Goal: Task Accomplishment & Management: Manage account settings

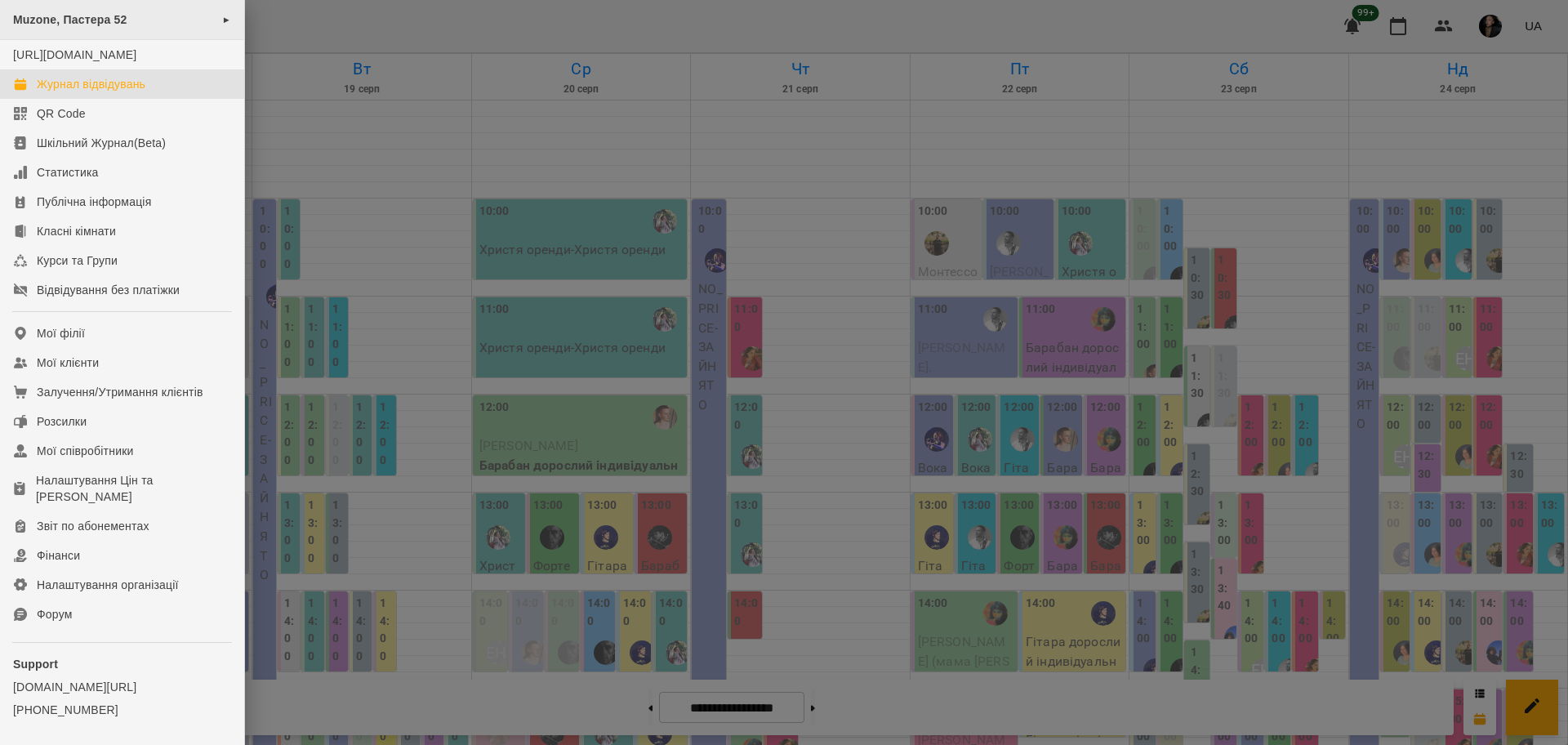
scroll to position [103, 0]
click at [158, 533] on link "Звіт по абонементах" at bounding box center [122, 527] width 245 height 30
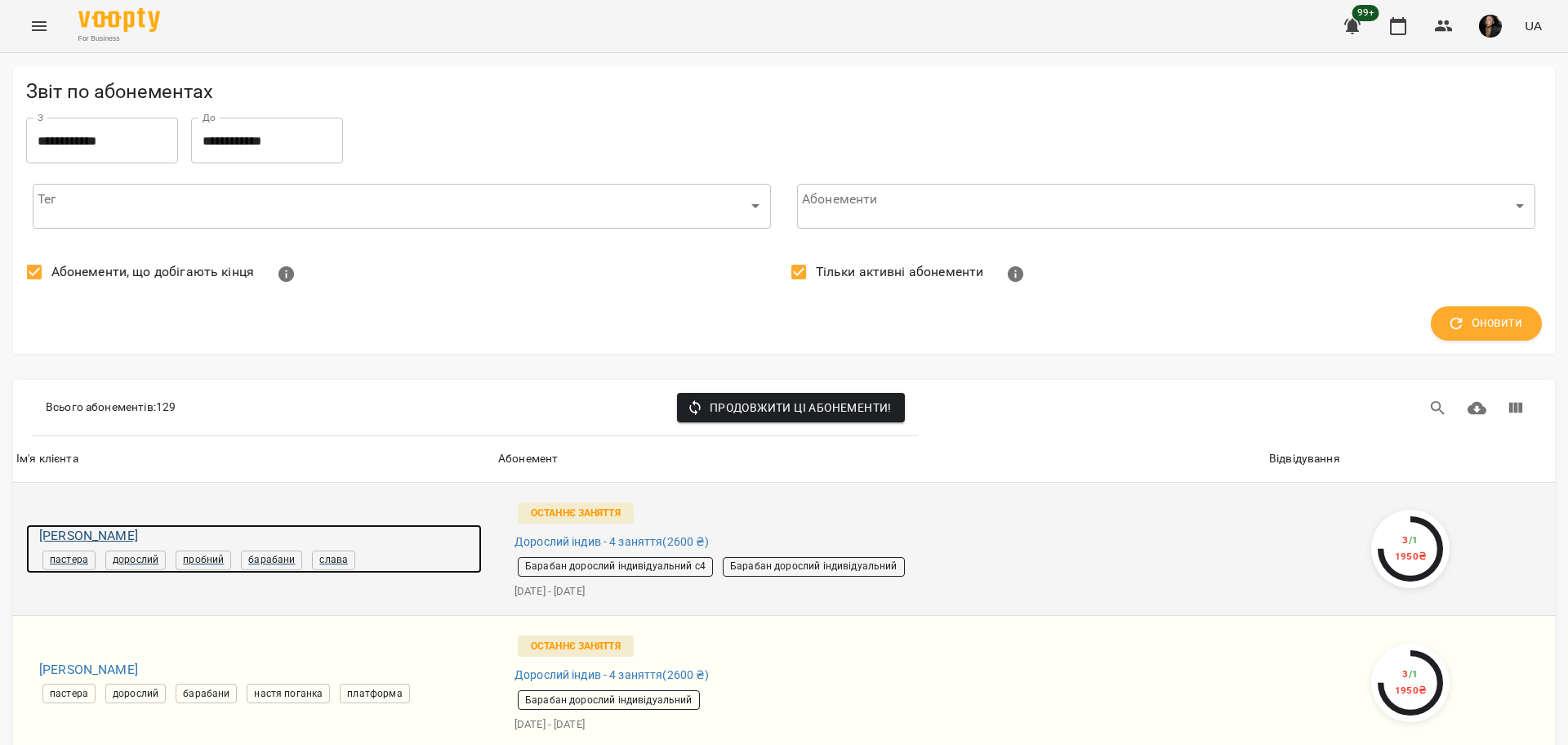
click at [138, 531] on h6 "Тарасенко Альона" at bounding box center [260, 536] width 443 height 23
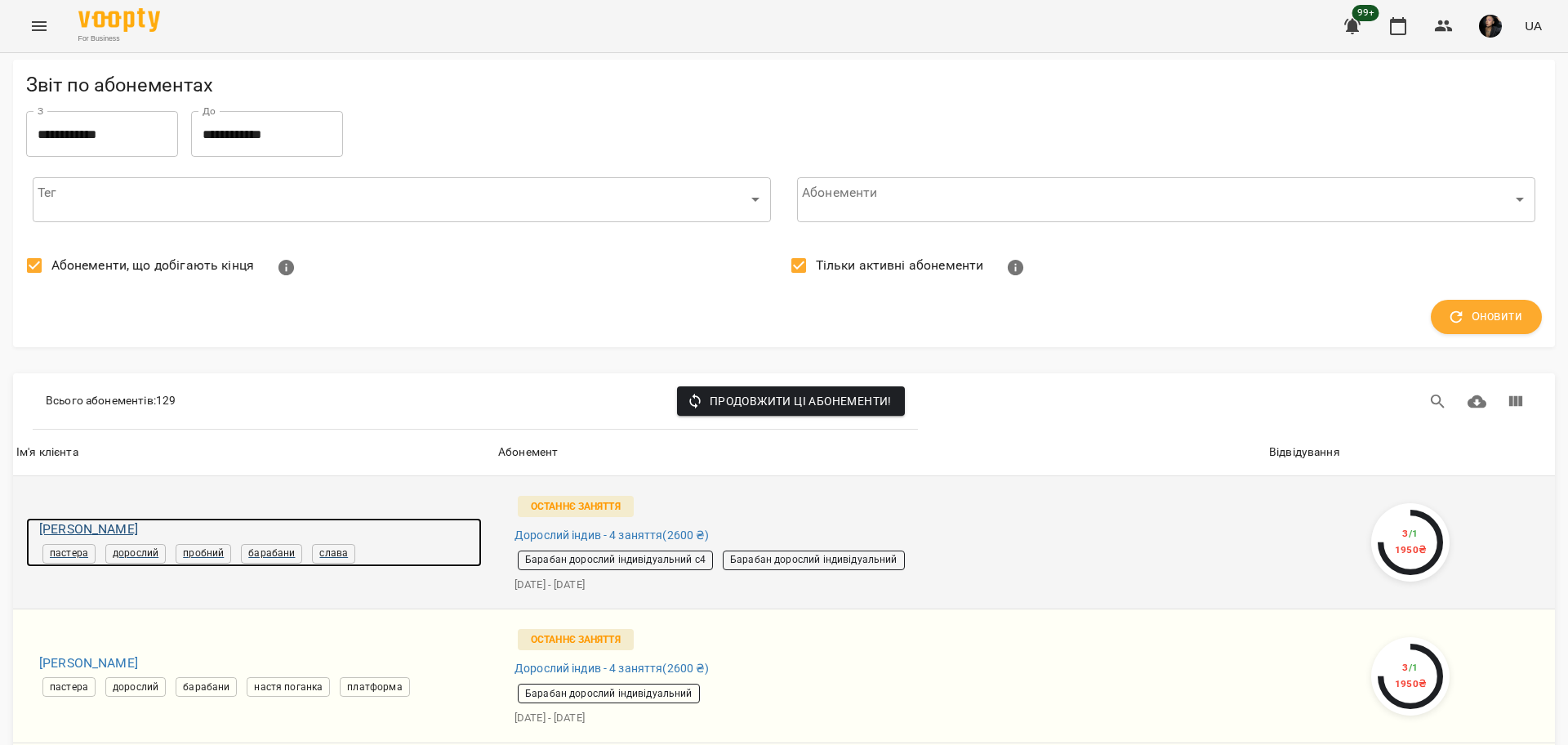
scroll to position [204, 0]
click at [127, 518] on h6 "Тарасенко Альона" at bounding box center [260, 529] width 443 height 23
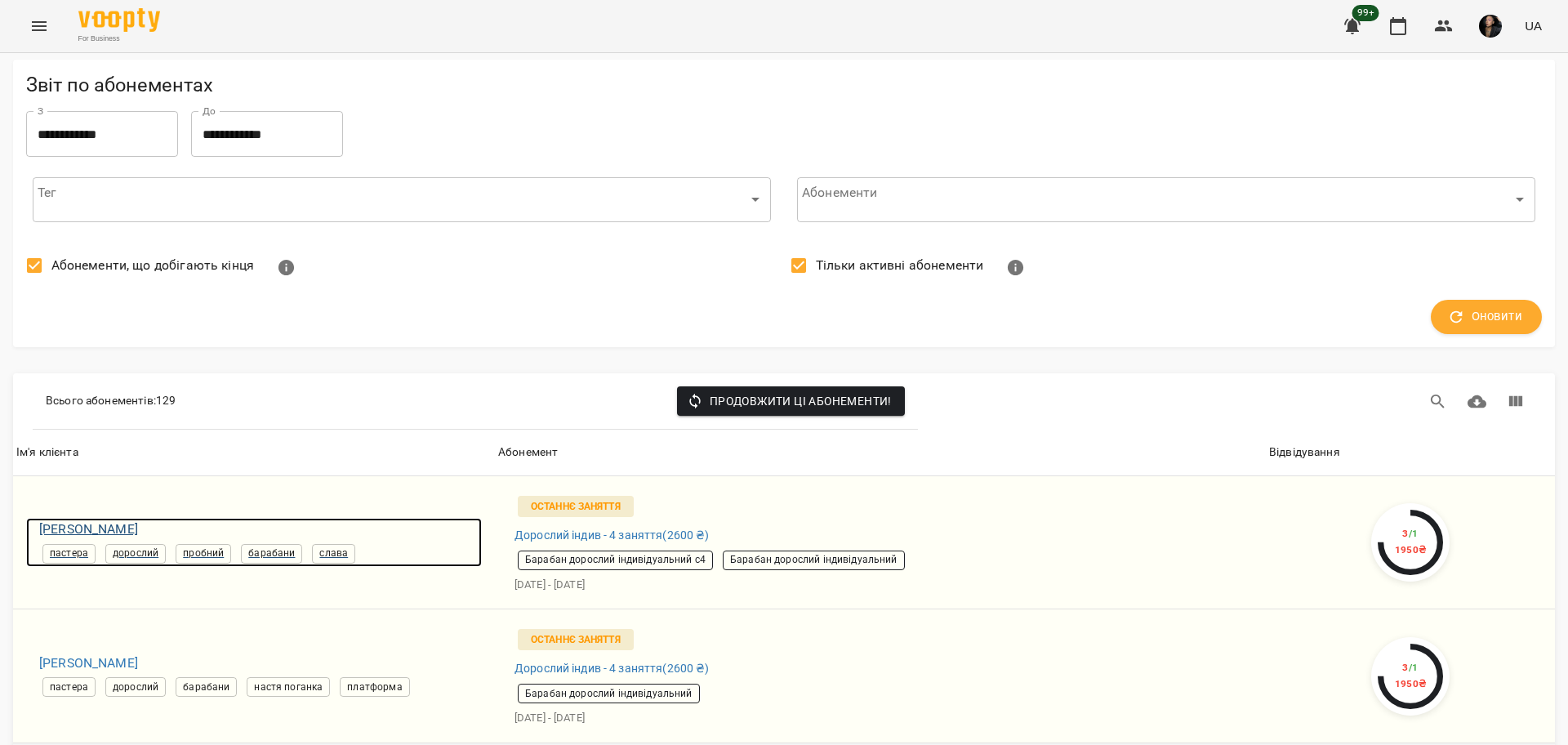
scroll to position [409, 0]
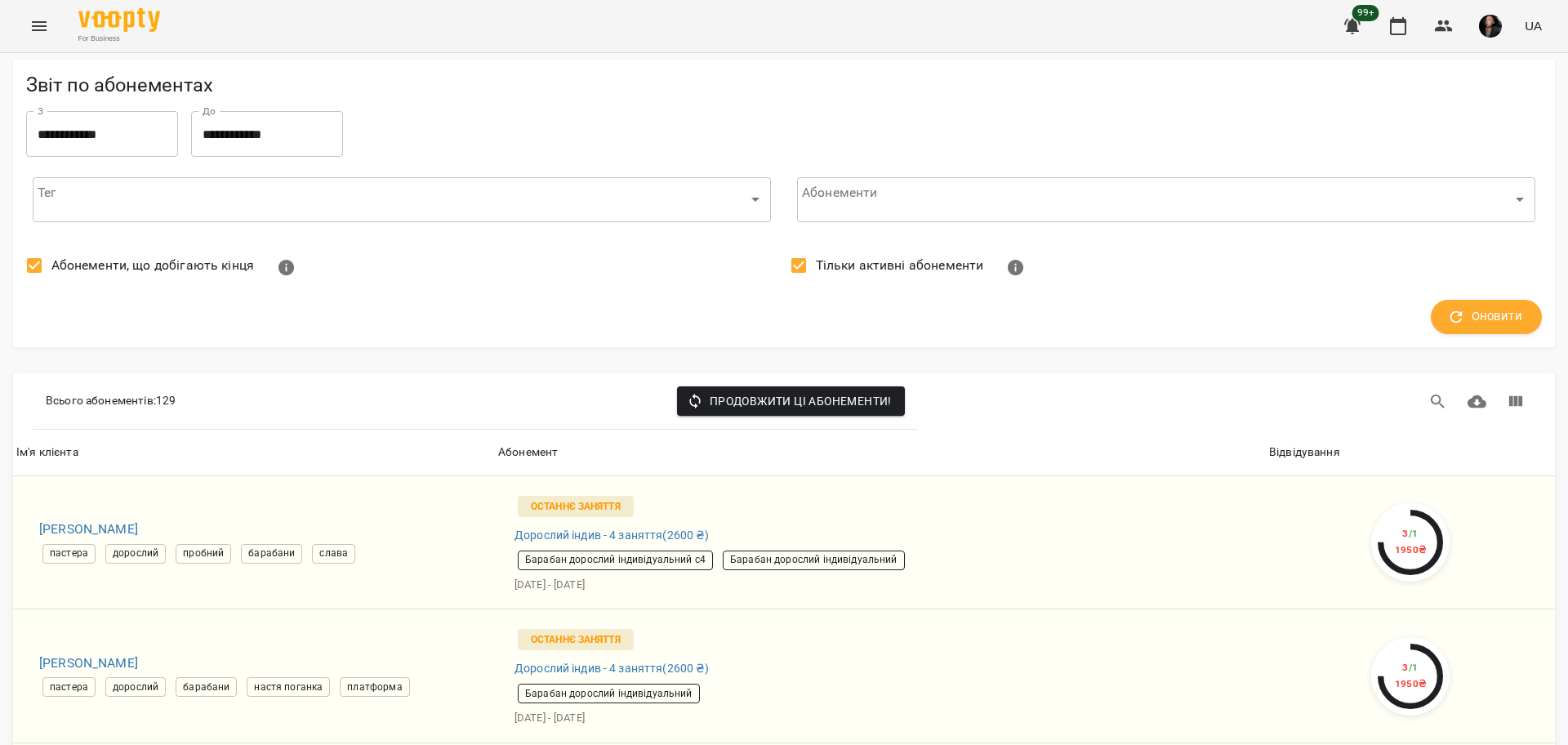
scroll to position [1431, 0]
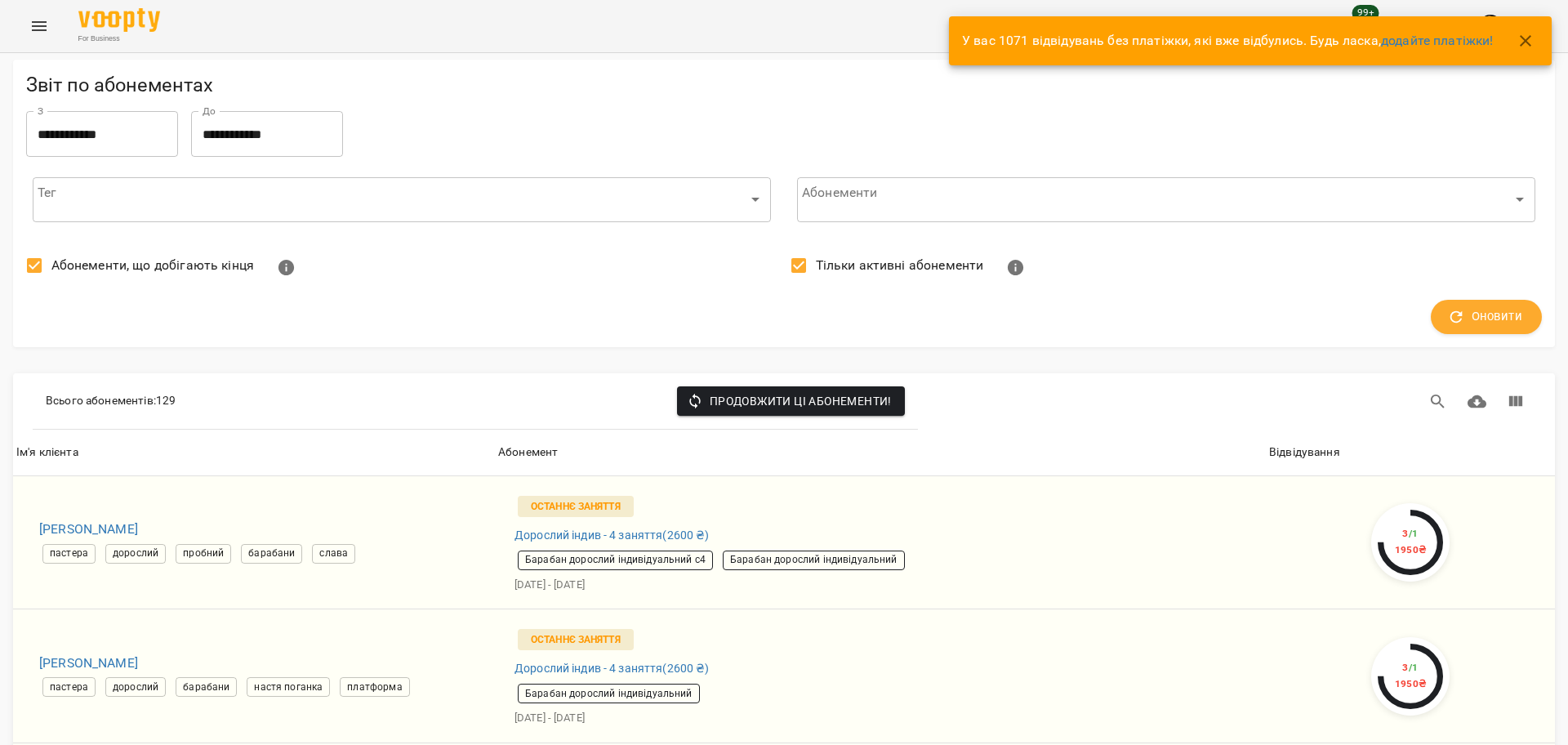
scroll to position [2555, 0]
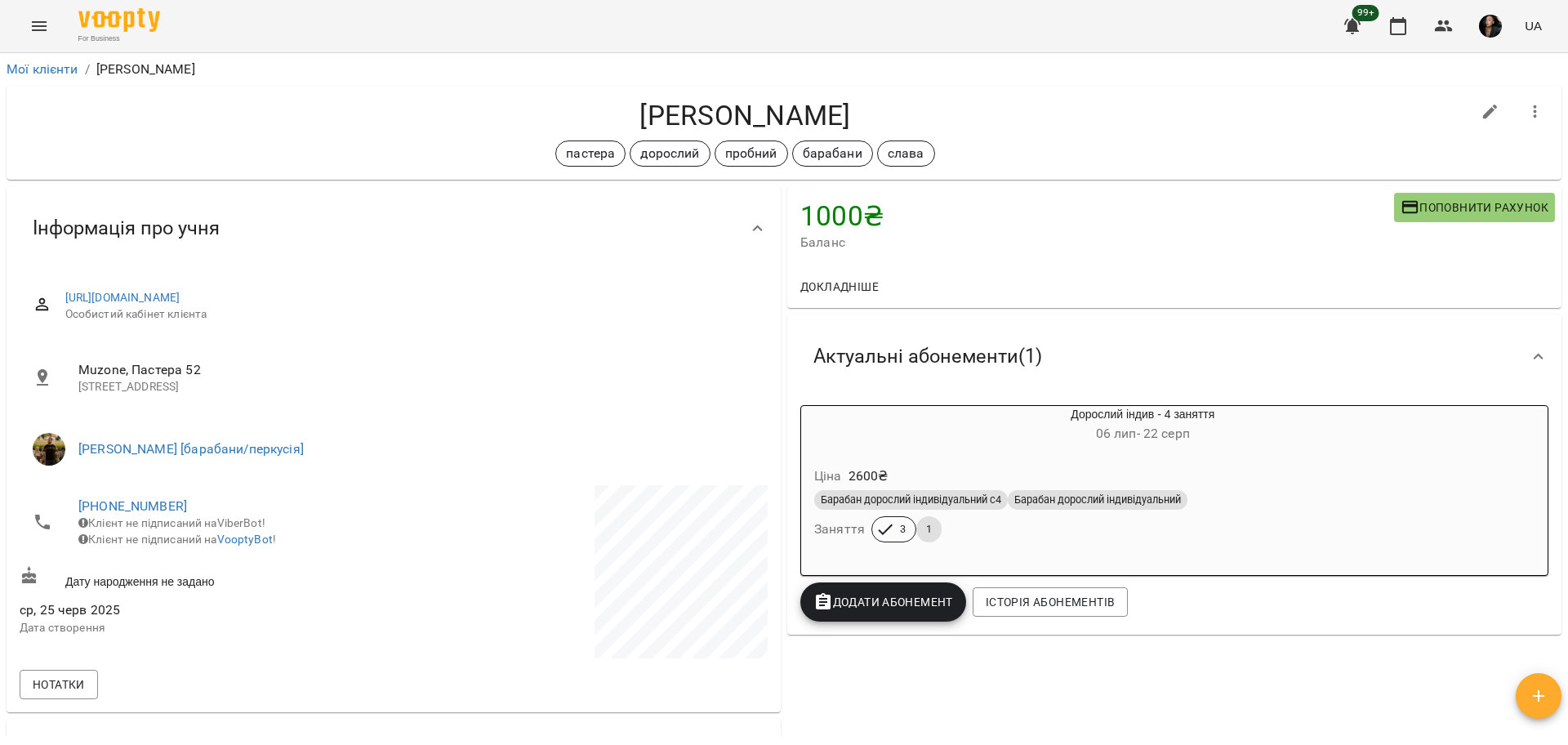
click at [29, 21] on button "Menu" at bounding box center [39, 27] width 39 height 39
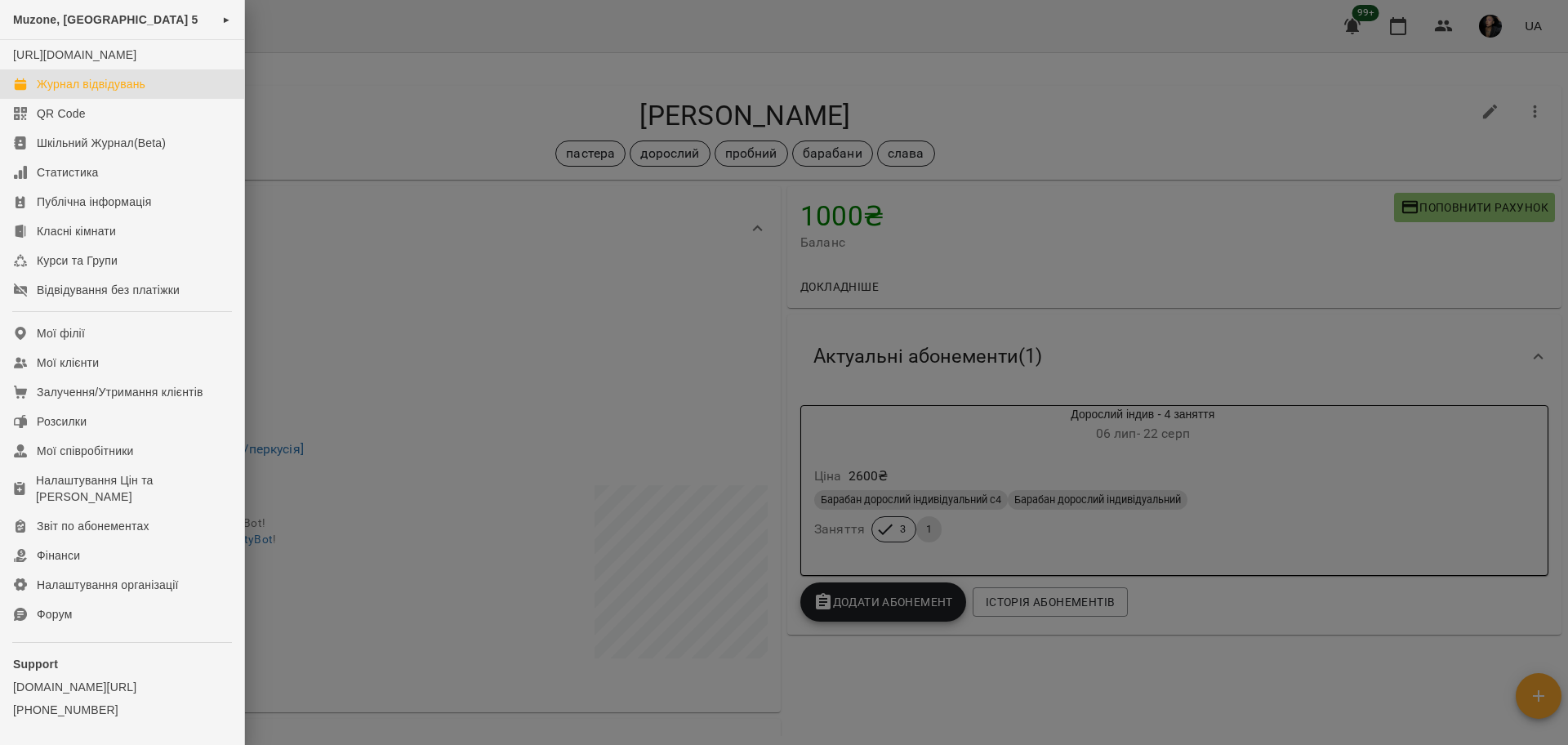
click at [110, 93] on div "Журнал відвідувань" at bounding box center [91, 84] width 108 height 17
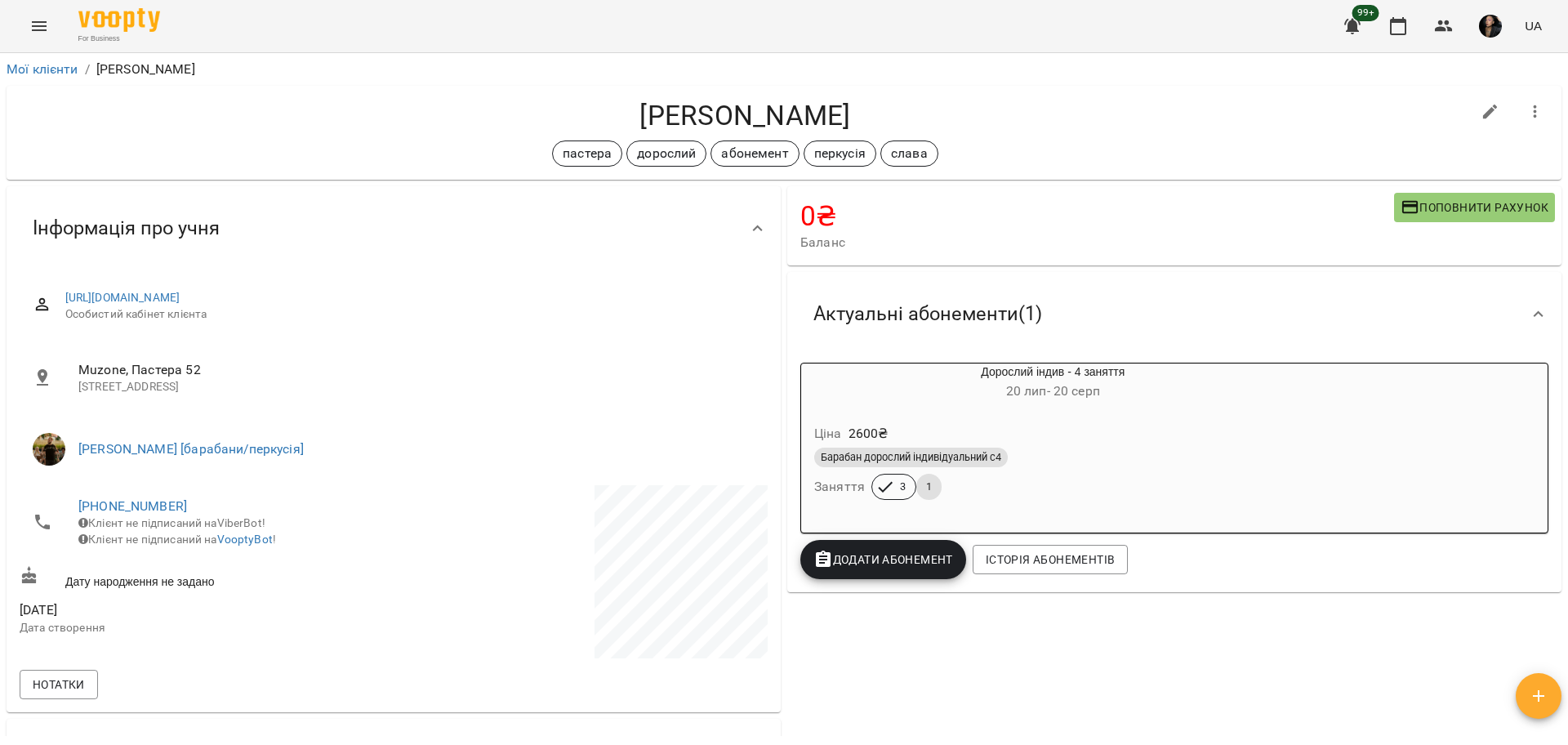
drag, startPoint x: 1076, startPoint y: 469, endPoint x: 1074, endPoint y: 459, distance: 10.2
click at [1075, 468] on div "Барабан дорослий індивідуальний с4" at bounding box center [1053, 458] width 478 height 20
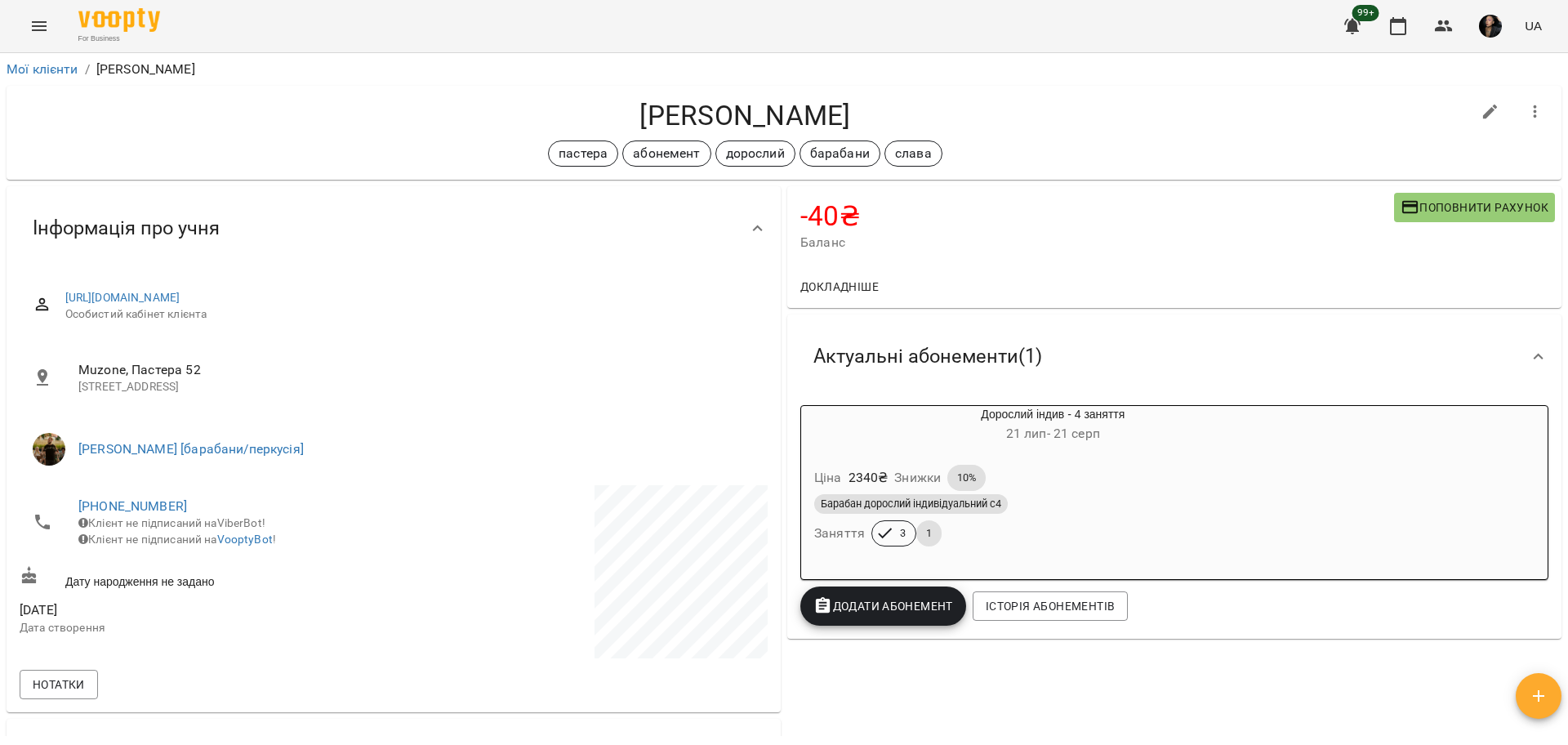
drag, startPoint x: 605, startPoint y: 112, endPoint x: 967, endPoint y: 112, distance: 362.0
click at [973, 110] on h4 "[PERSON_NAME]" at bounding box center [746, 115] width 1452 height 34
drag, startPoint x: 840, startPoint y: 108, endPoint x: 879, endPoint y: 117, distance: 40.0
click at [879, 117] on h4 "Гассий Владислав" at bounding box center [746, 115] width 1452 height 34
copy h4 "Гассий Владислав"
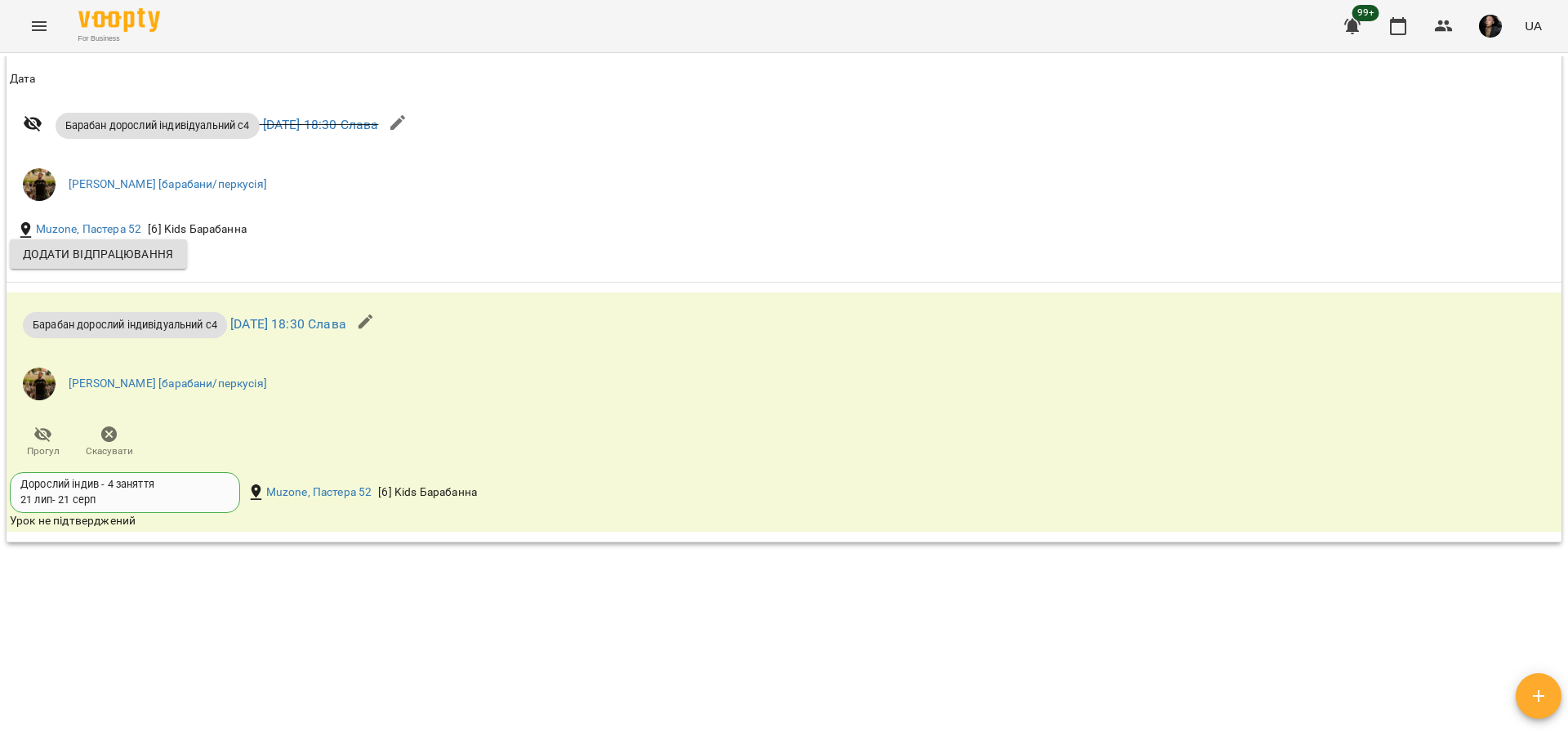
scroll to position [1259, 0]
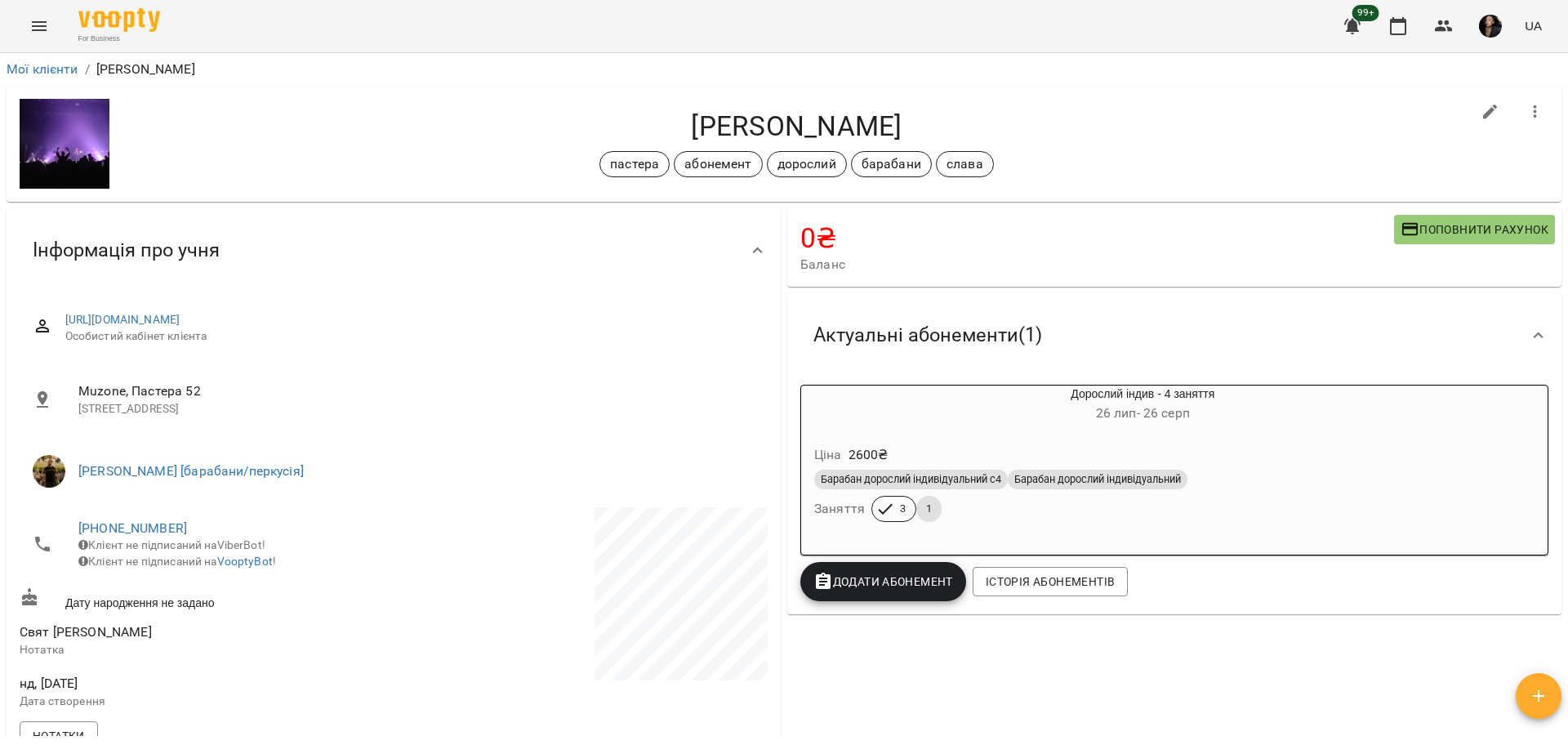
click at [1050, 526] on div "Барабан дорослий індивідуальний с4 Барабан дорослий індивідуальний Заняття 3 1" at bounding box center [1143, 496] width 664 height 59
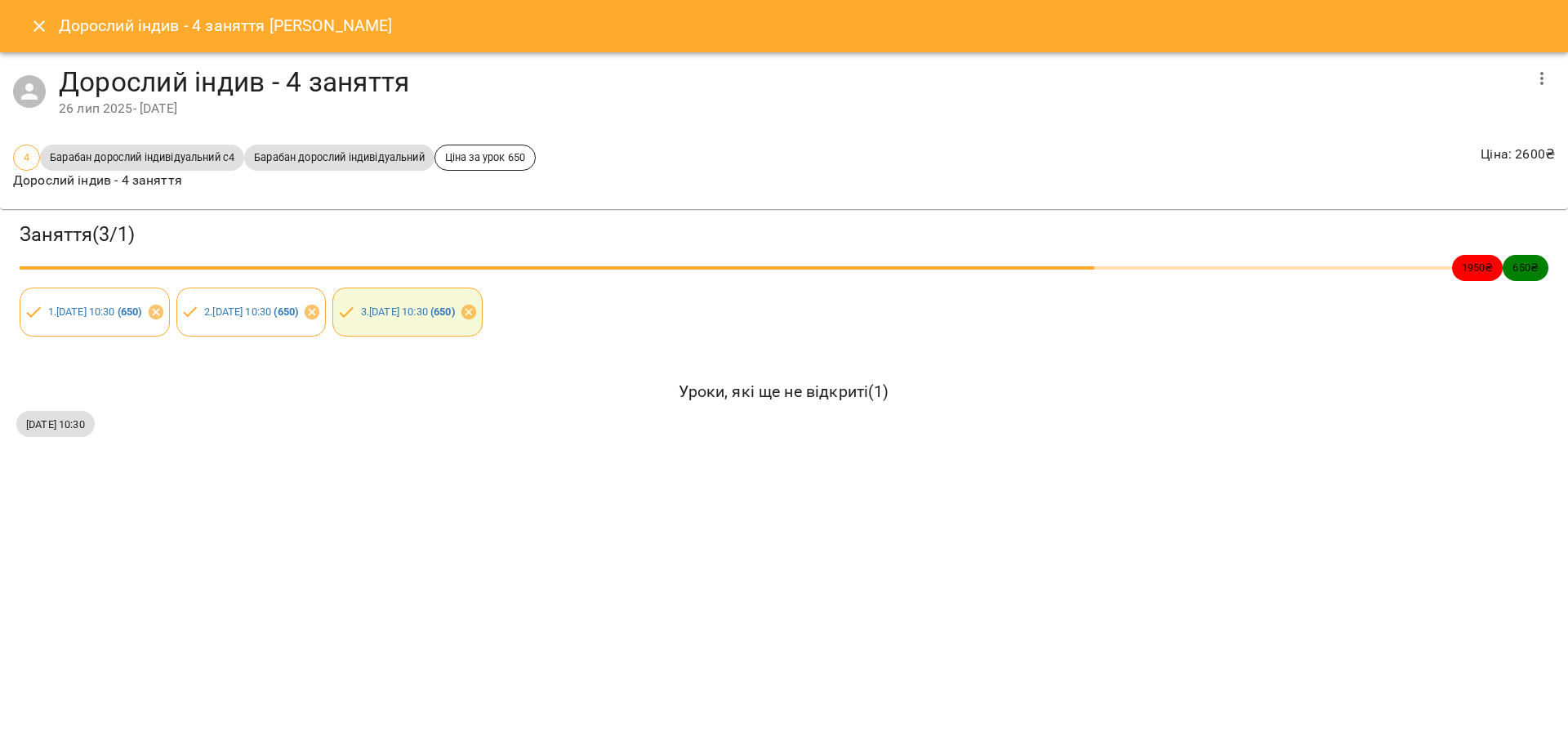
drag, startPoint x: 5, startPoint y: 425, endPoint x: 142, endPoint y: 430, distance: 137.1
click at [162, 423] on div "Заняття ( 3 / 1 ) 1950 ₴ 650 ₴ 1 . [DATE] 10:30 ( 650 ) 2 . [DATE] 10:30 ( 650 …" at bounding box center [784, 331] width 1582 height 258
copy span "[DATE] 10:30"
click at [38, 14] on button "Close" at bounding box center [39, 27] width 39 height 39
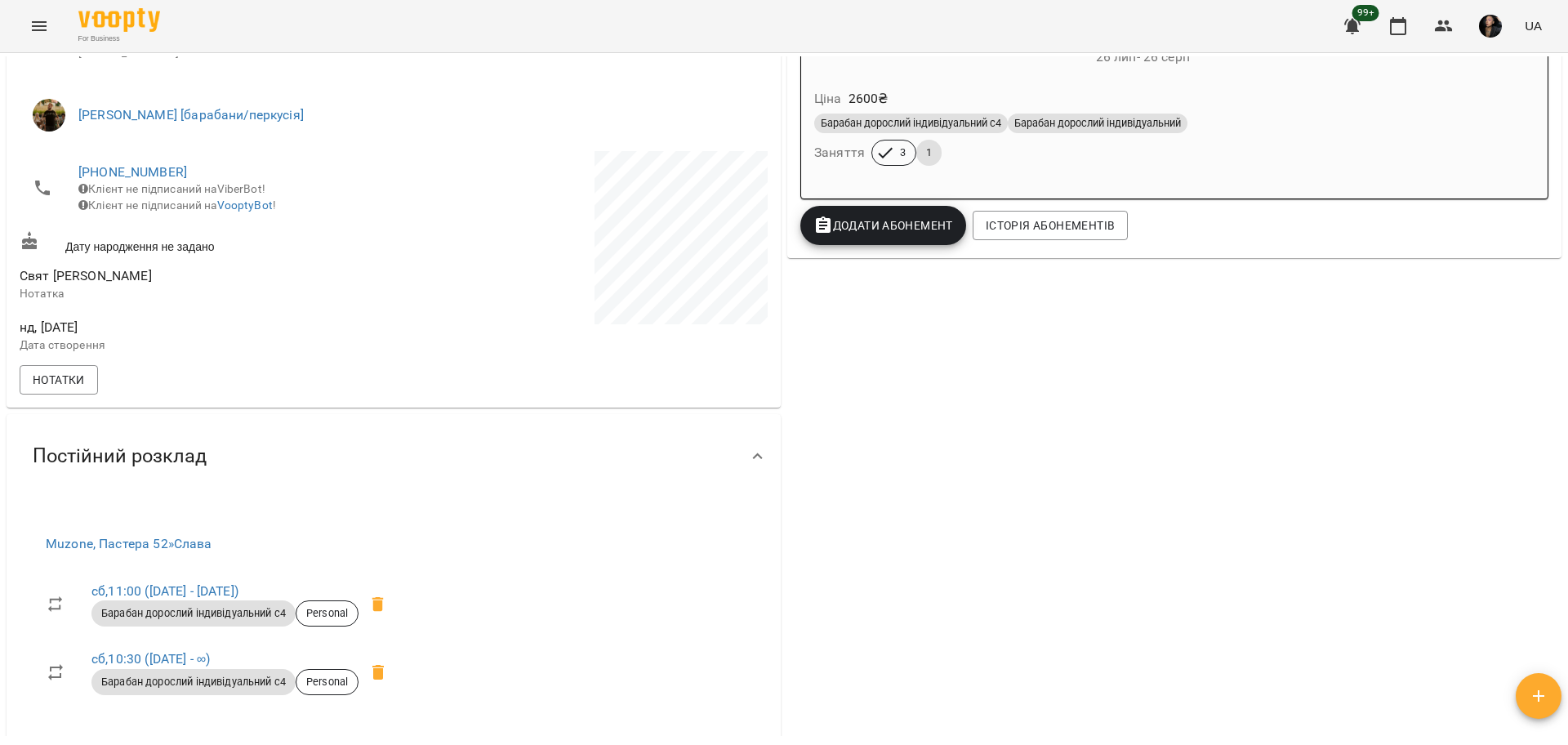
scroll to position [409, 0]
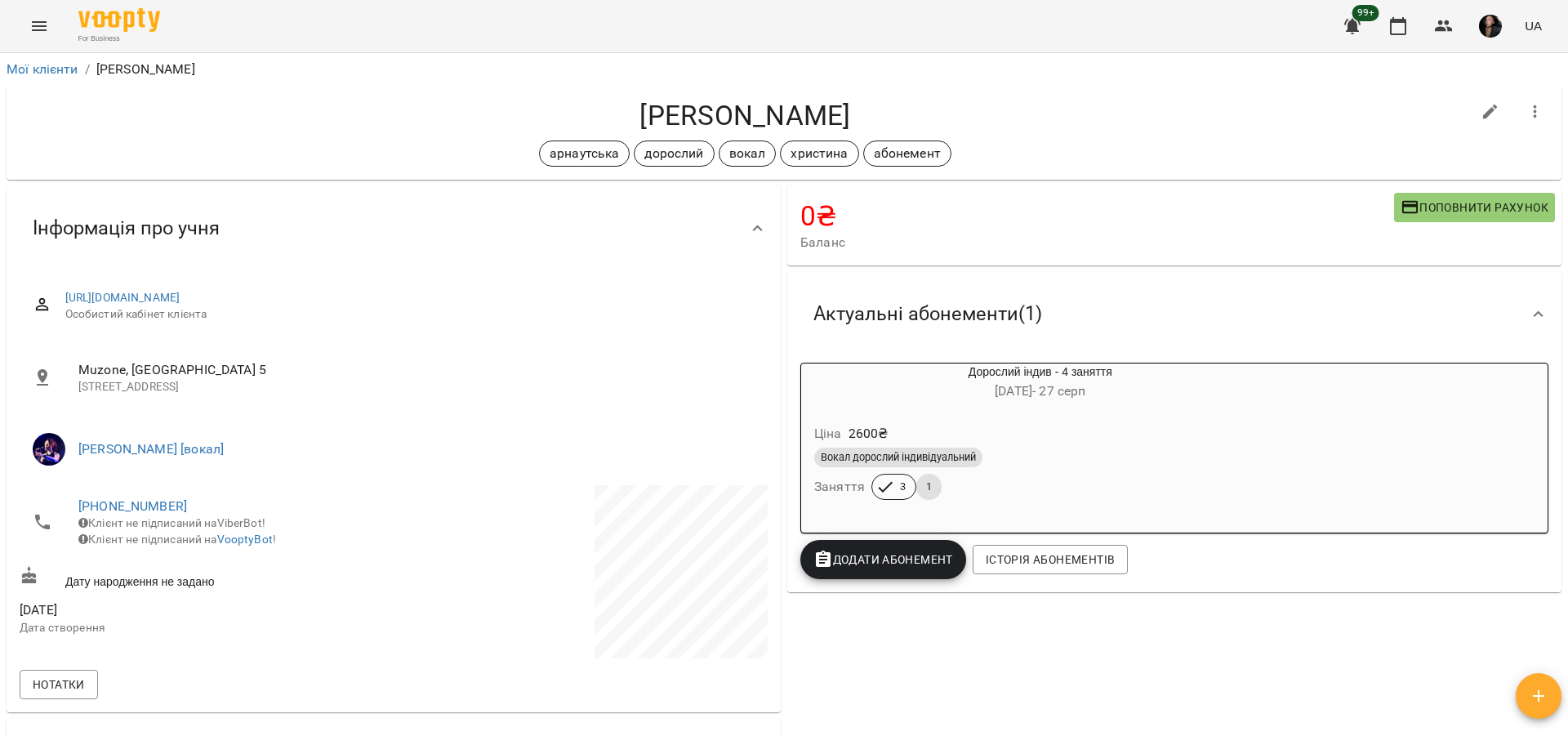
drag, startPoint x: 604, startPoint y: 103, endPoint x: 1068, endPoint y: 93, distance: 464.1
click at [1068, 93] on div "[PERSON_NAME] дорослий вокал [PERSON_NAME]" at bounding box center [784, 132] width 1555 height 94
copy h4 "Мартинюк Роман"
click at [606, 53] on div "Мої клієнти / Мартинюк Роман Мартинюк Роман арнаутська дорослий вокал христина …" at bounding box center [784, 425] width 1568 height 745
click at [593, 120] on h4 "Мартинюк Роман" at bounding box center [746, 115] width 1452 height 34
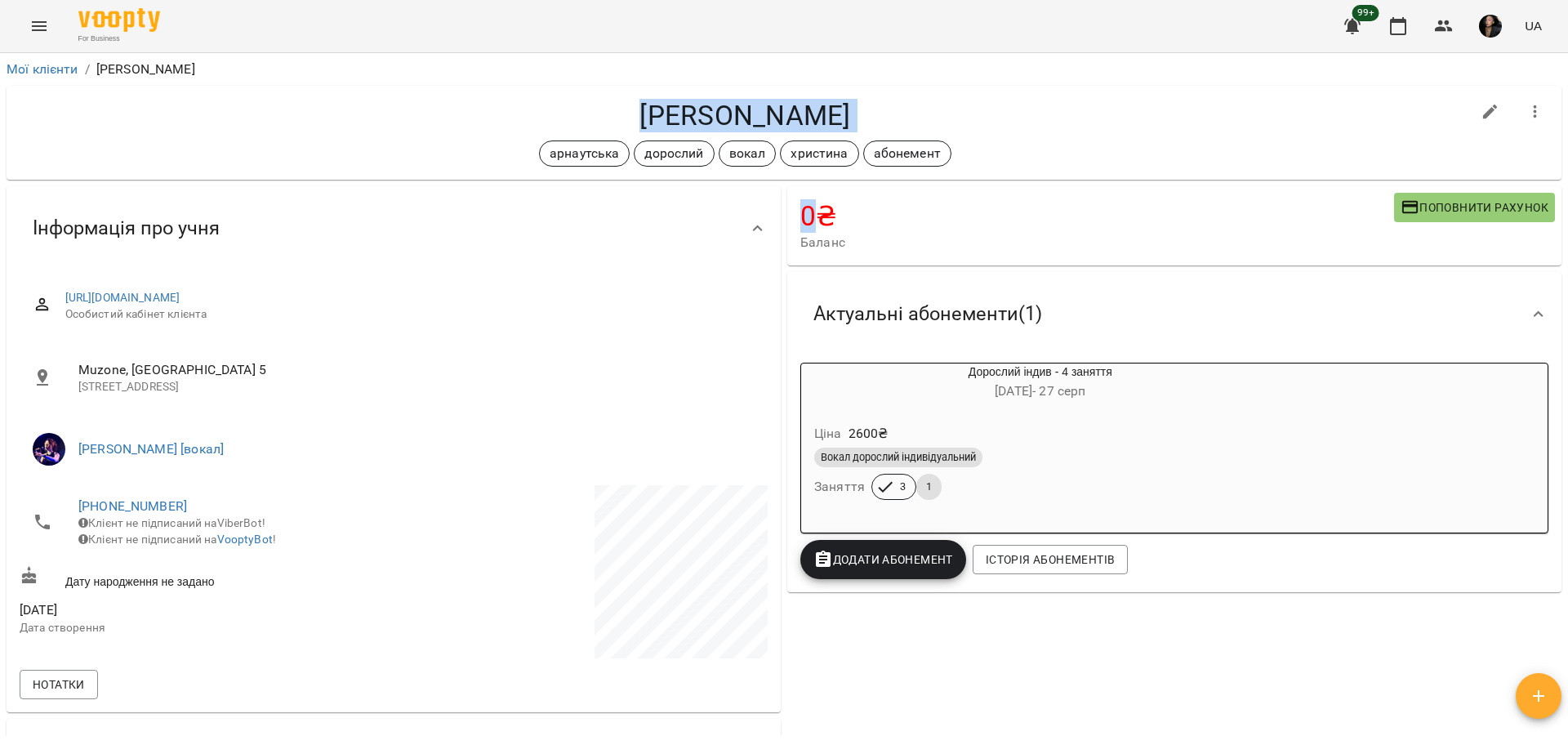
drag, startPoint x: 593, startPoint y: 120, endPoint x: 874, endPoint y: 138, distance: 281.6
click at [874, 138] on div "Мартинюк Роман арнаутська дорослий вокал христина абонемент" at bounding box center [746, 132] width 1452 height 68
click at [718, 240] on div "Інформація про учня" at bounding box center [379, 228] width 719 height 51
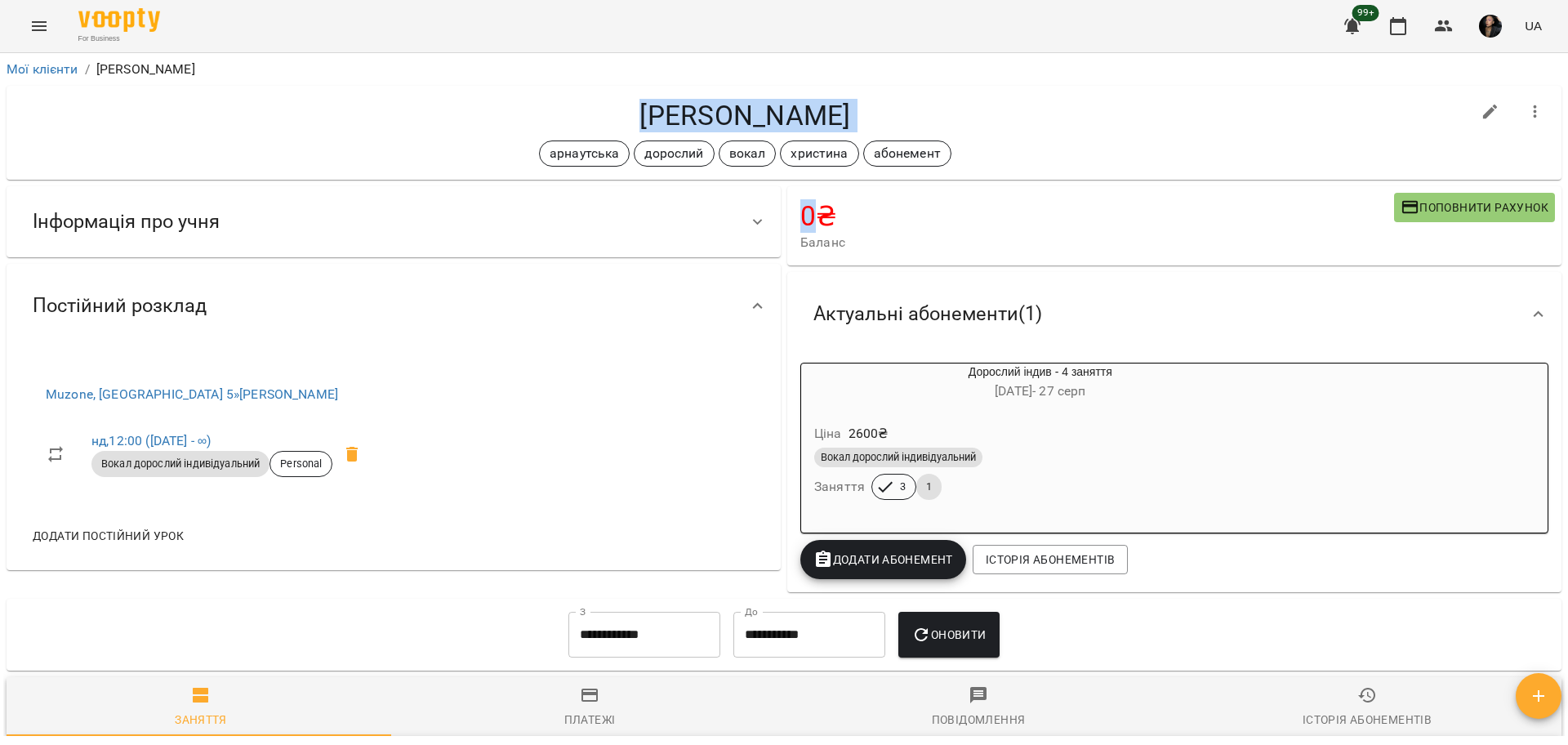
click at [655, 221] on div "Інформація про учня" at bounding box center [379, 222] width 719 height 51
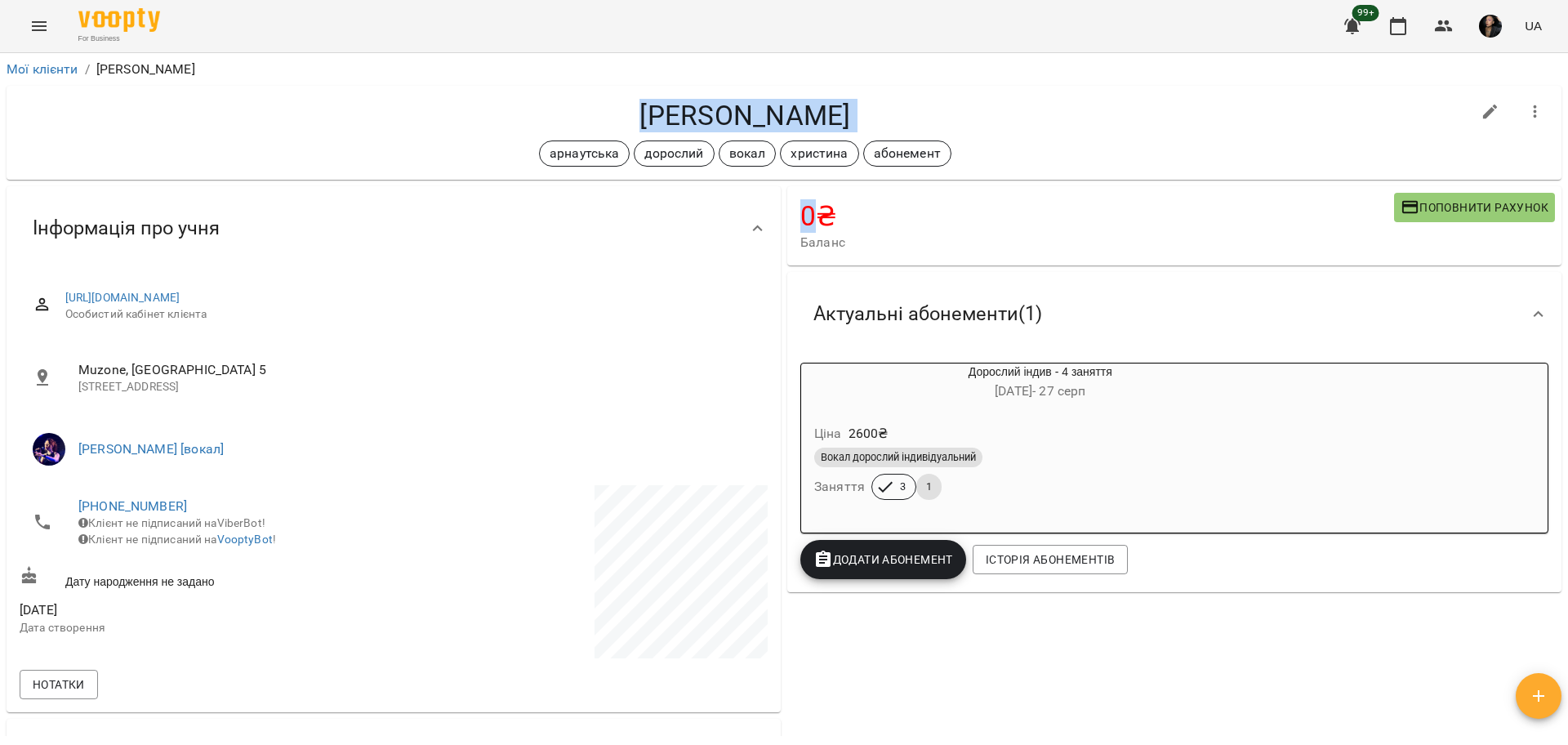
click at [1201, 459] on div "Вокал дорослий індивідуальний" at bounding box center [1040, 458] width 453 height 20
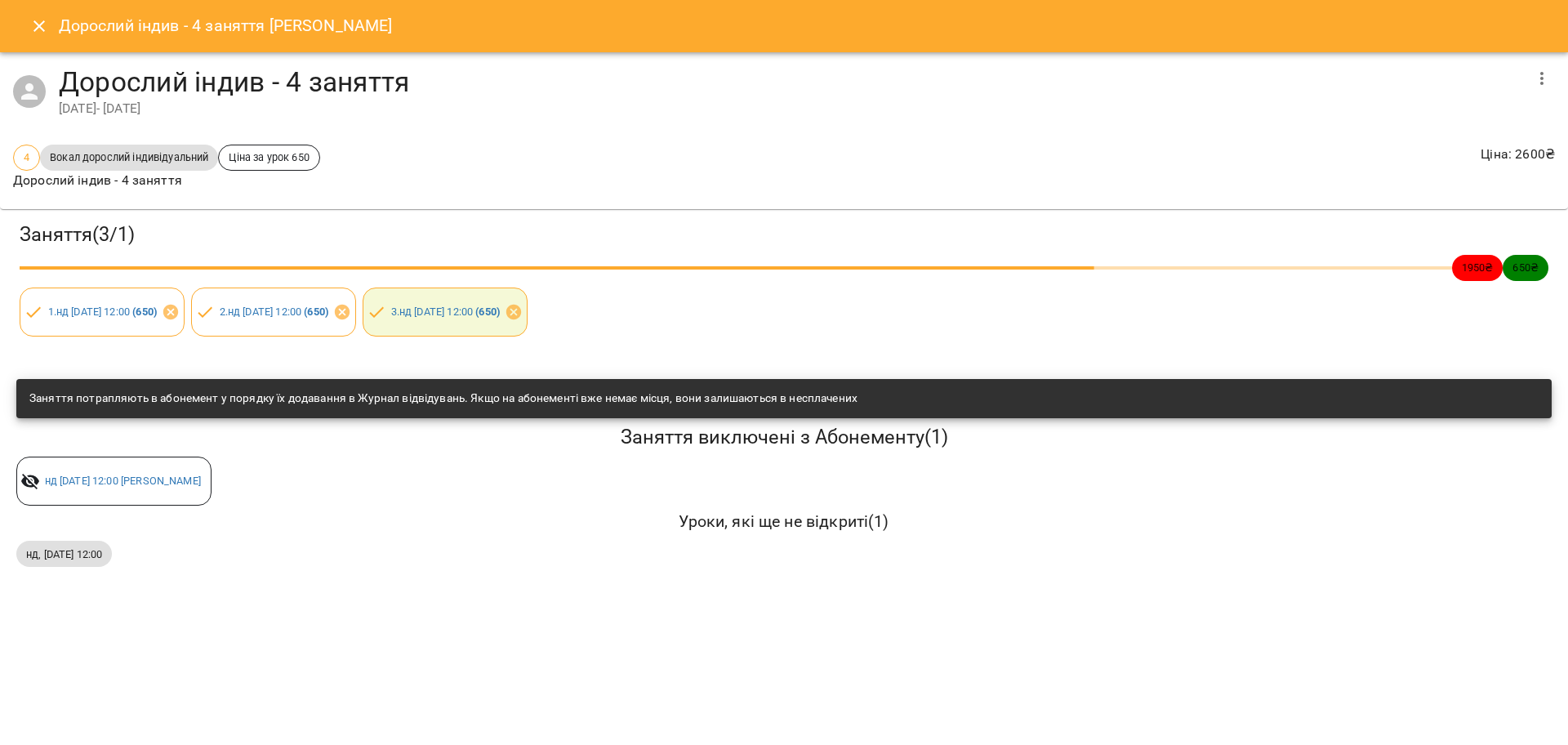
drag, startPoint x: 10, startPoint y: 556, endPoint x: 183, endPoint y: 550, distance: 173.1
click at [220, 553] on div "Заняття потрапляють в абонемент у порядку їх додавання в Журнал відвідувань. Як…" at bounding box center [784, 474] width 1549 height 202
copy span "нд, 24 серп 2025 12:00"
click at [265, 549] on div "нд, 24 серп 2025 12:00" at bounding box center [784, 554] width 1542 height 33
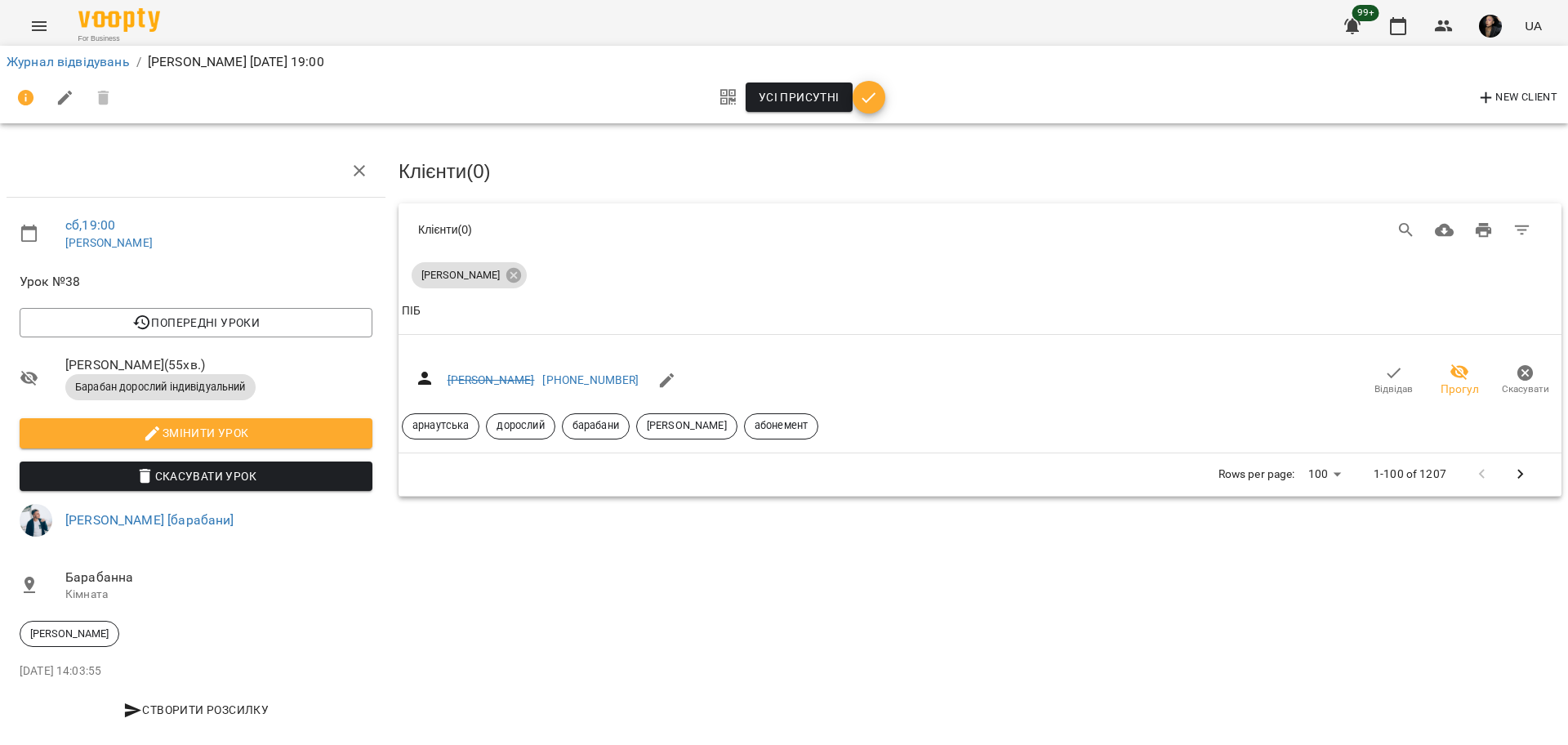
click at [35, 21] on icon "Menu" at bounding box center [39, 27] width 20 height 20
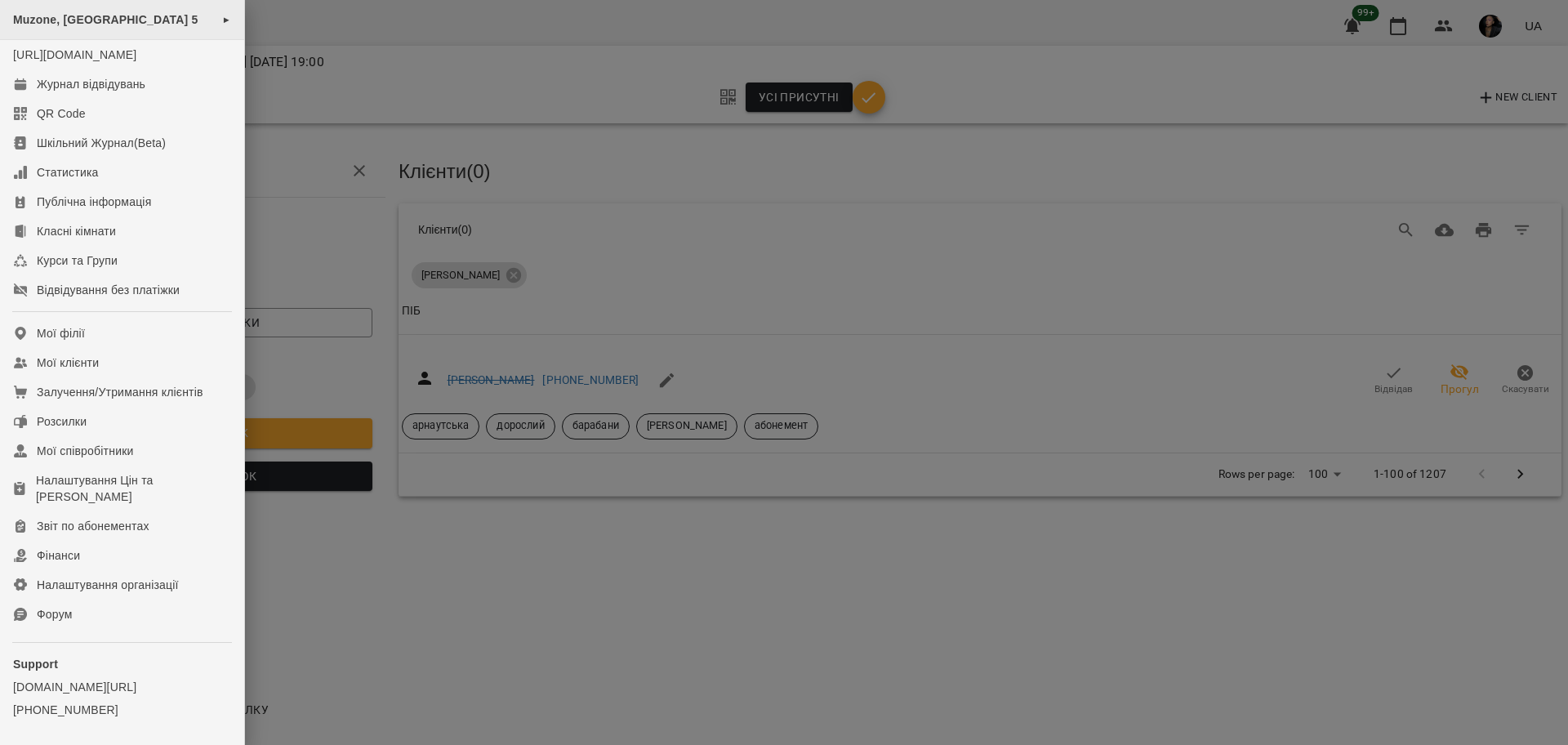
click at [129, 19] on span "Muzone, Велика Арнаутська 5" at bounding box center [106, 19] width 185 height 13
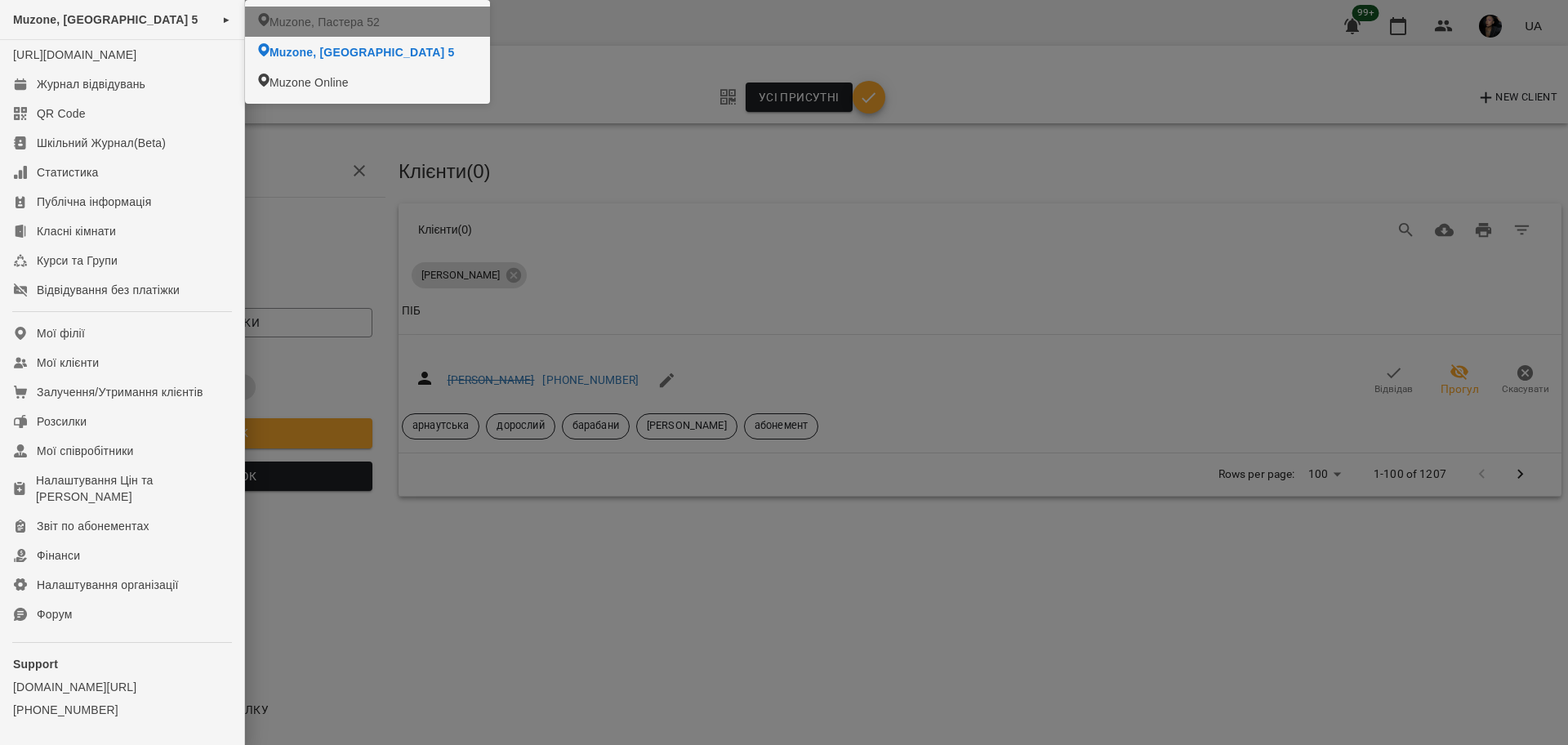
click at [288, 34] on li "Muzone, Пастера 52" at bounding box center [368, 22] width 246 height 31
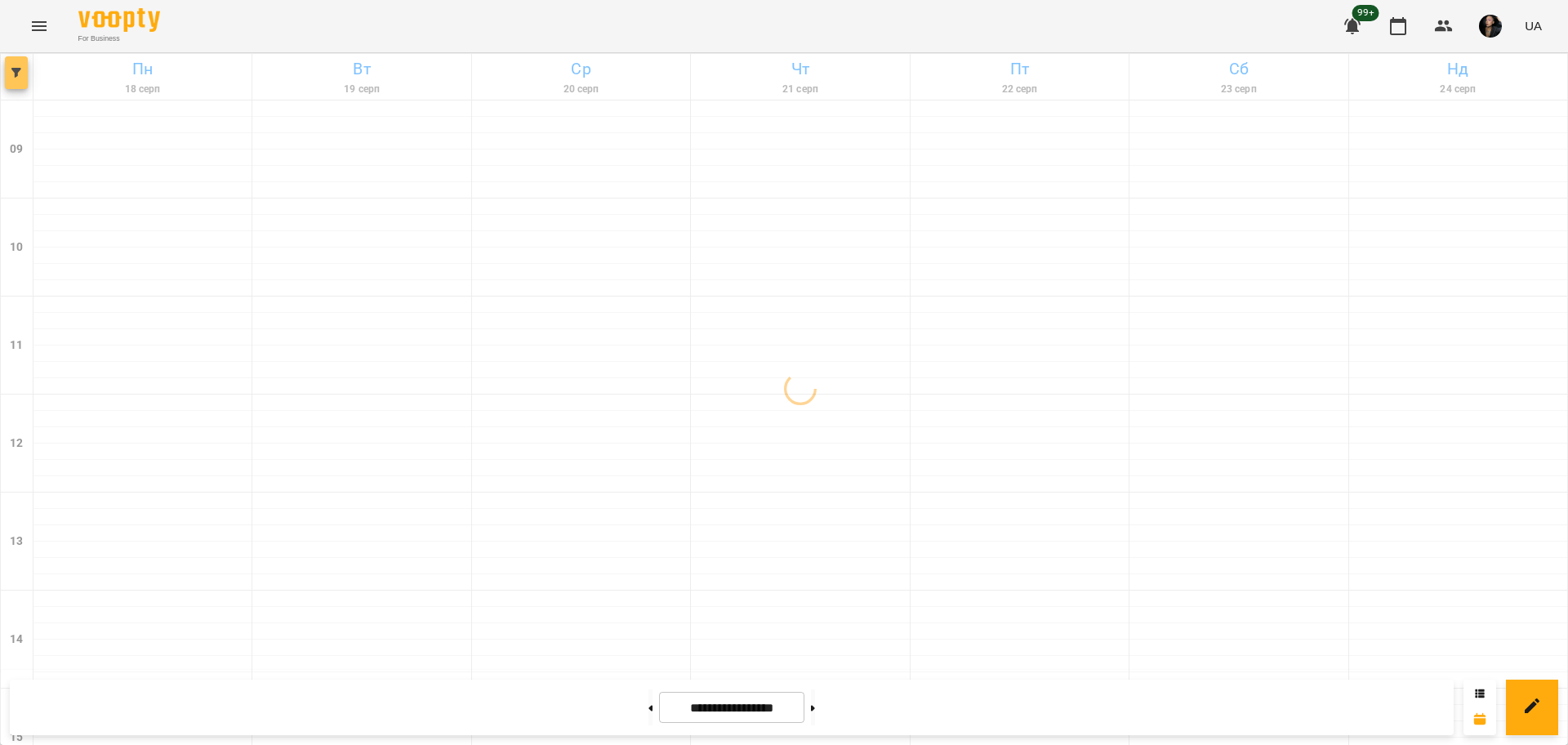
click at [23, 79] on button "button" at bounding box center [16, 72] width 23 height 33
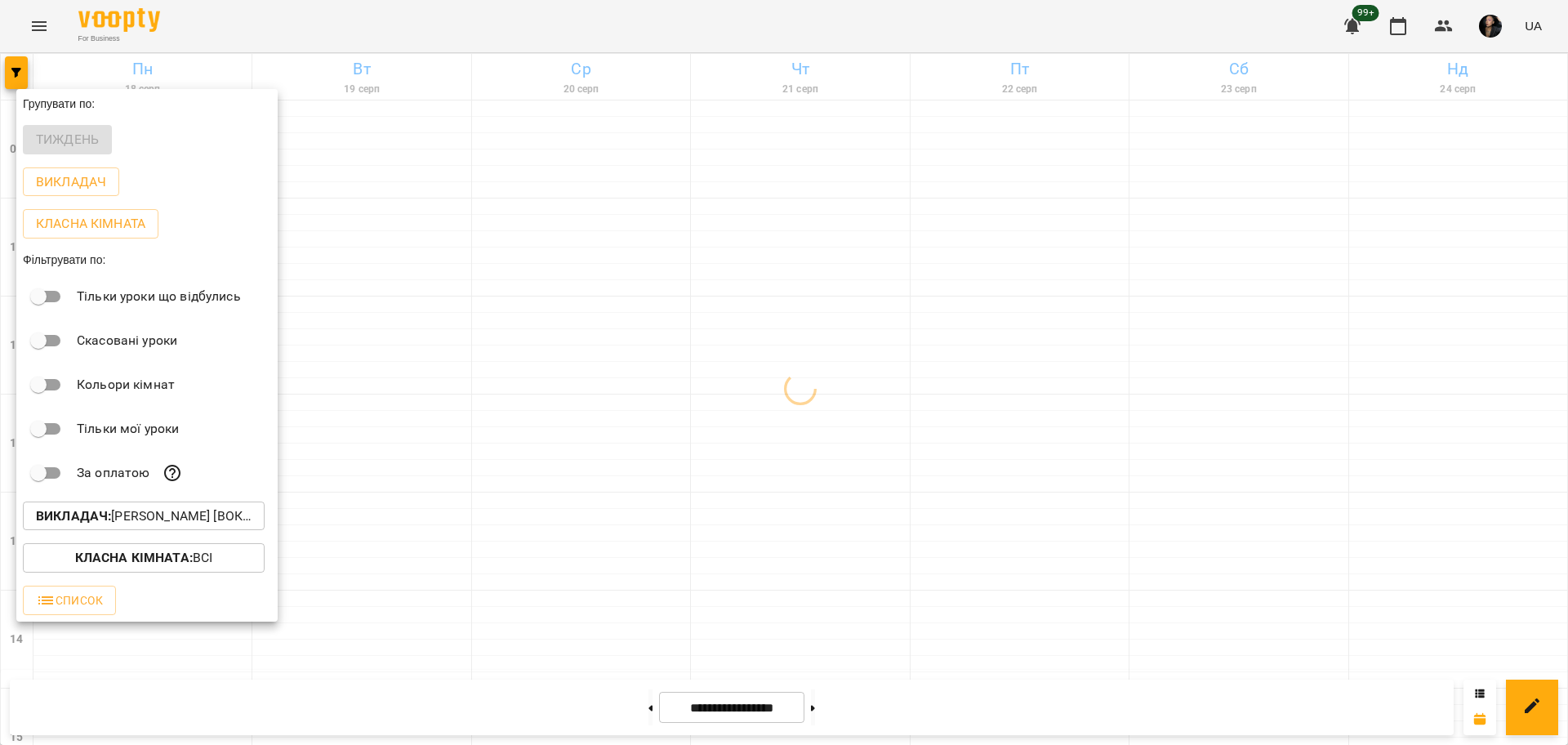
click at [155, 521] on p "Викладач : Ткач Христя [вокал]" at bounding box center [143, 517] width 216 height 20
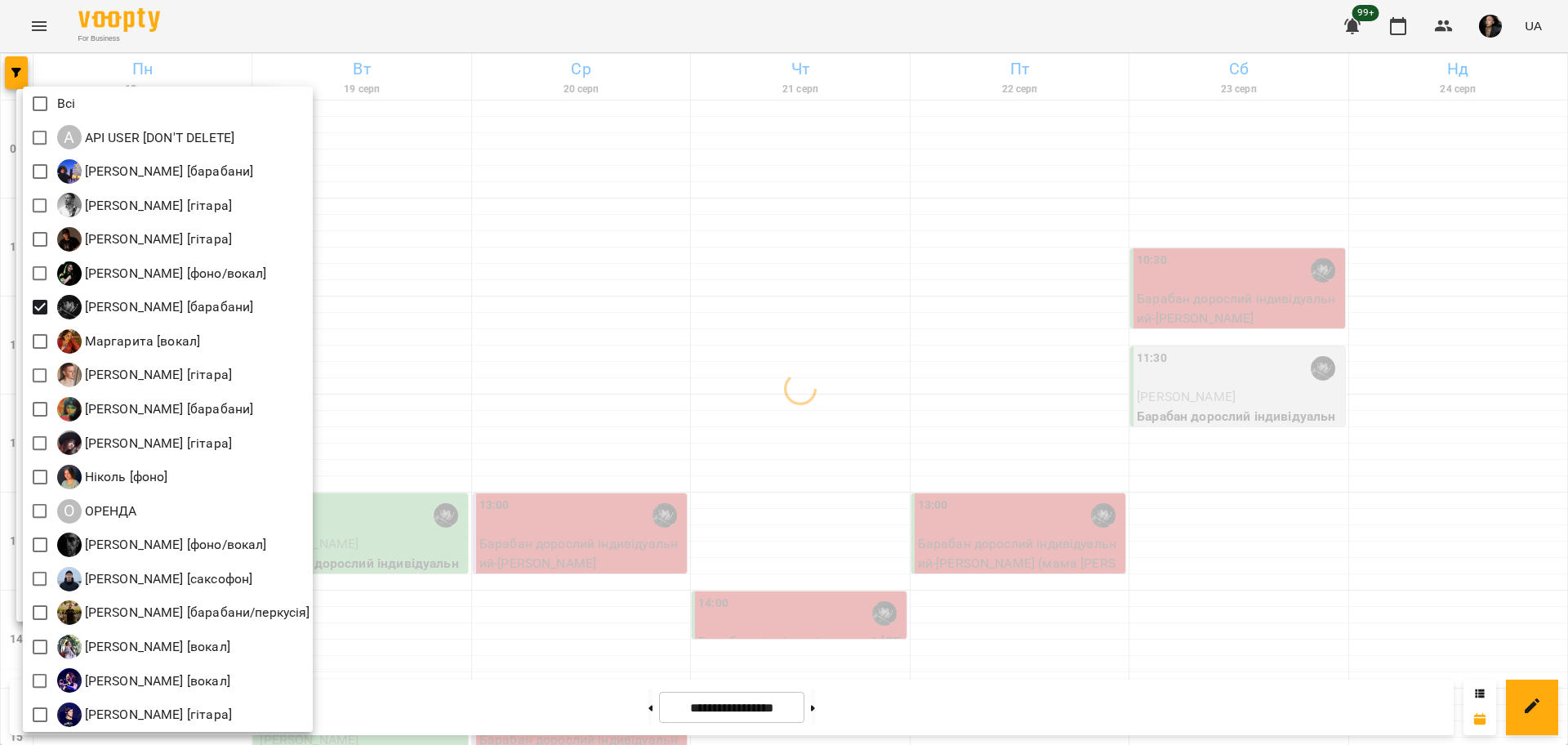
click at [881, 526] on div at bounding box center [784, 372] width 1568 height 745
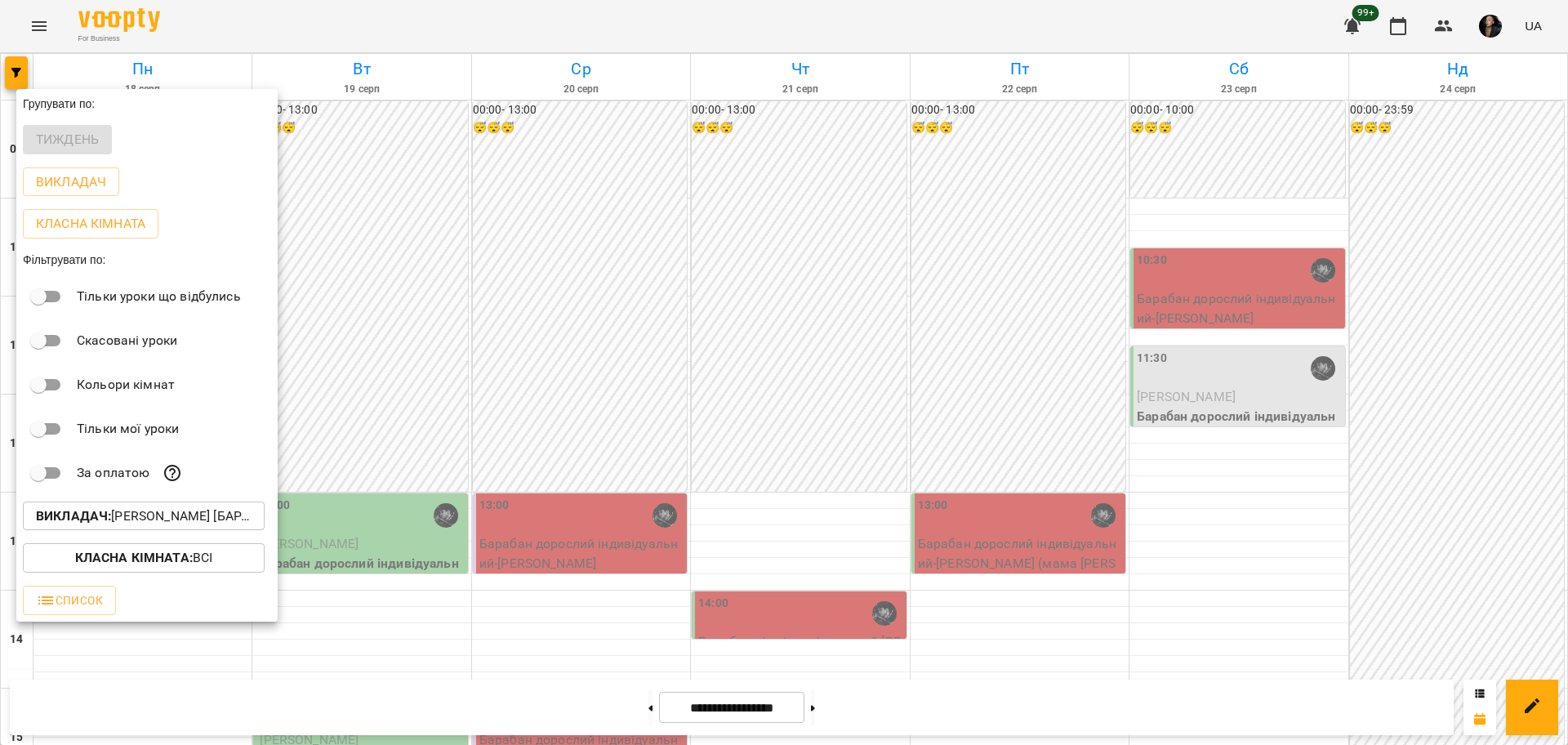
click at [243, 564] on span "Класна кімната : Всі" at bounding box center [143, 559] width 216 height 20
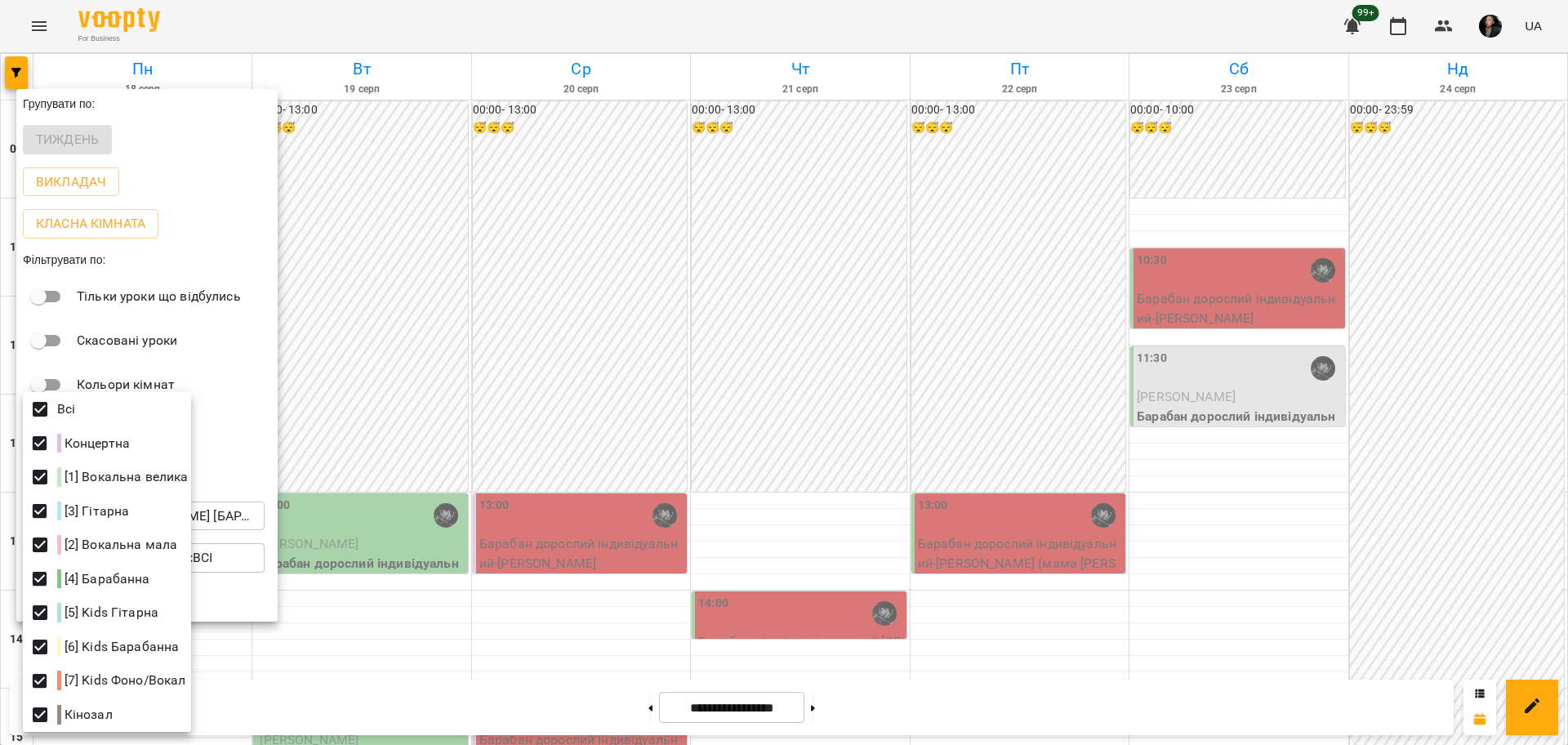
click at [804, 682] on div at bounding box center [784, 372] width 1568 height 745
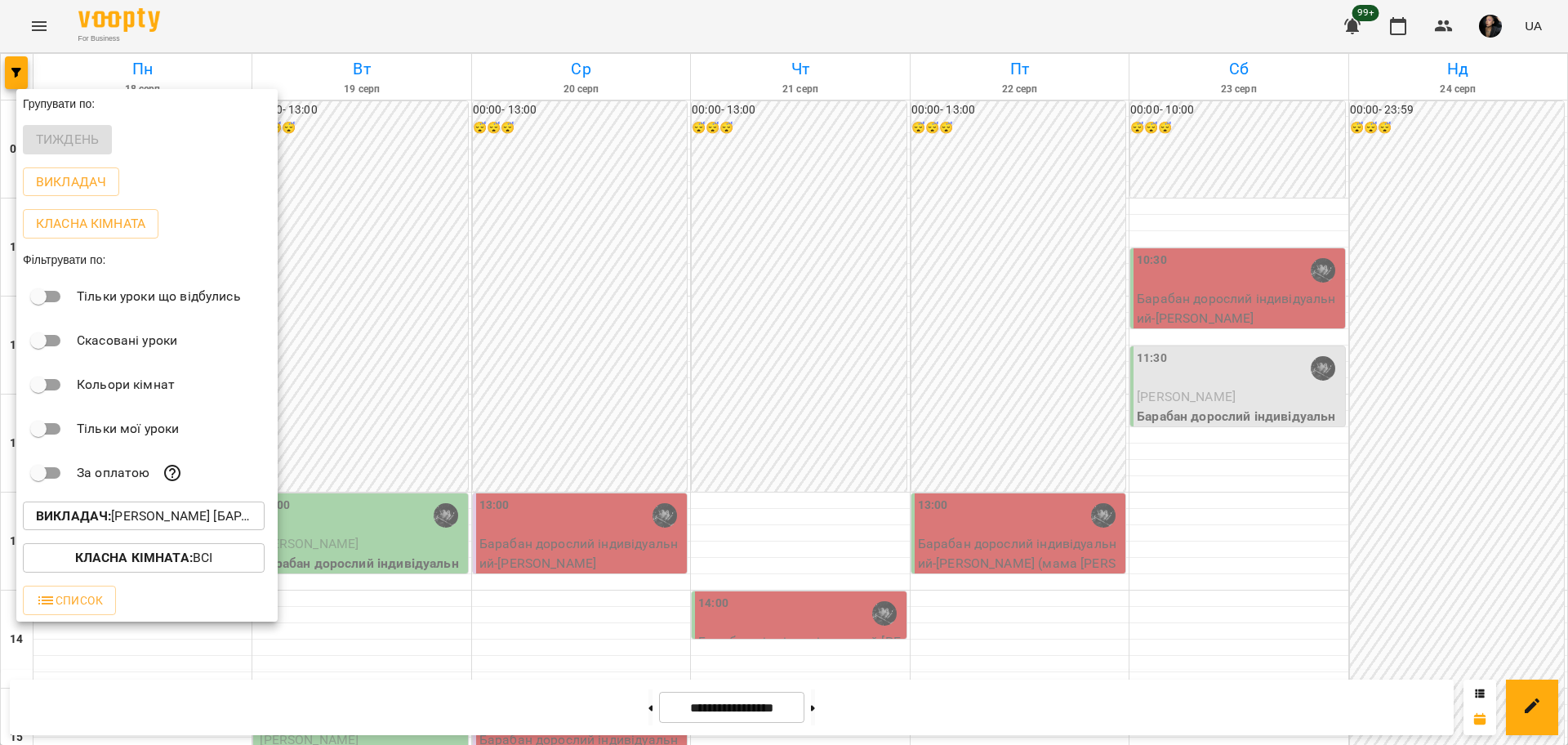
click at [596, 619] on div at bounding box center [784, 372] width 1568 height 745
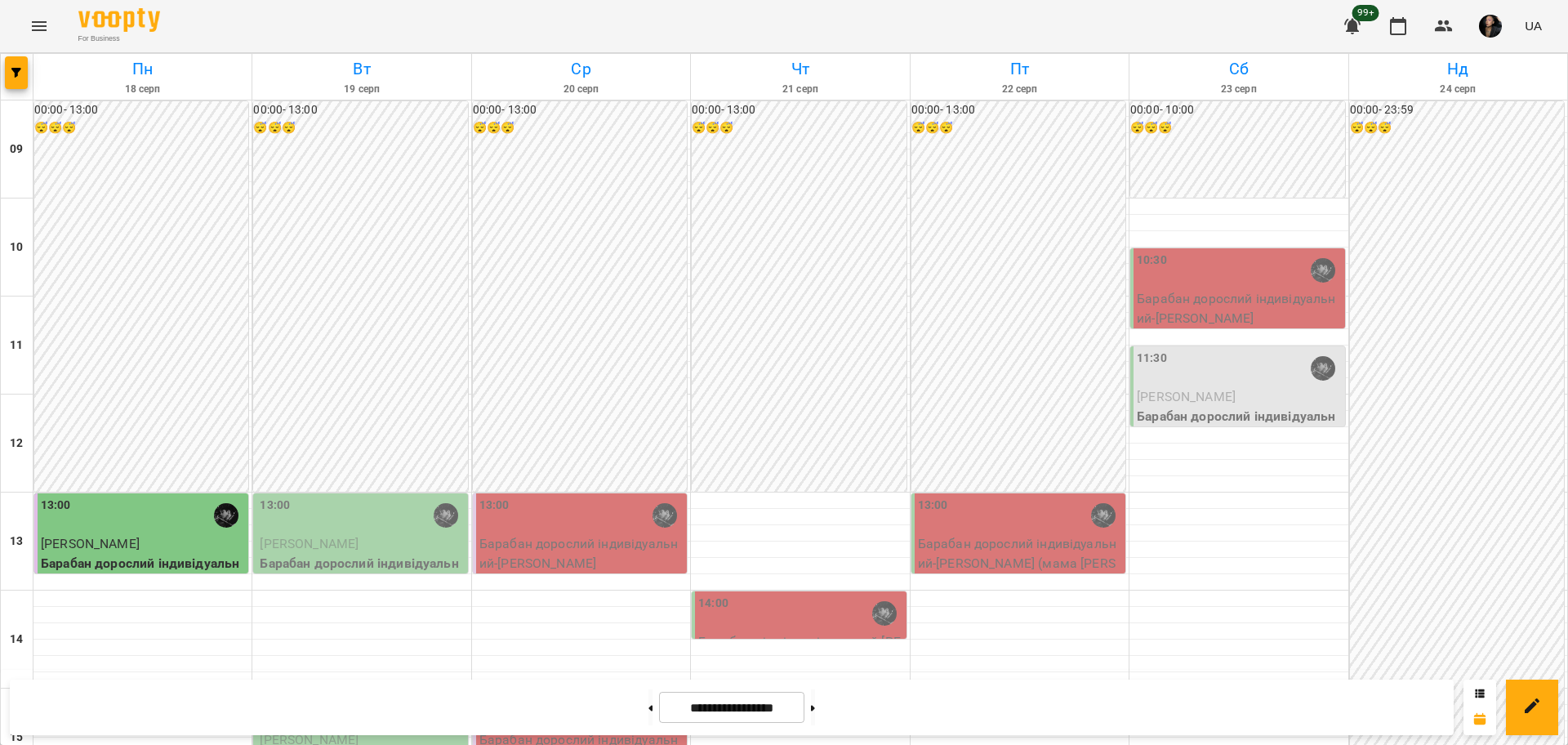
scroll to position [204, 0]
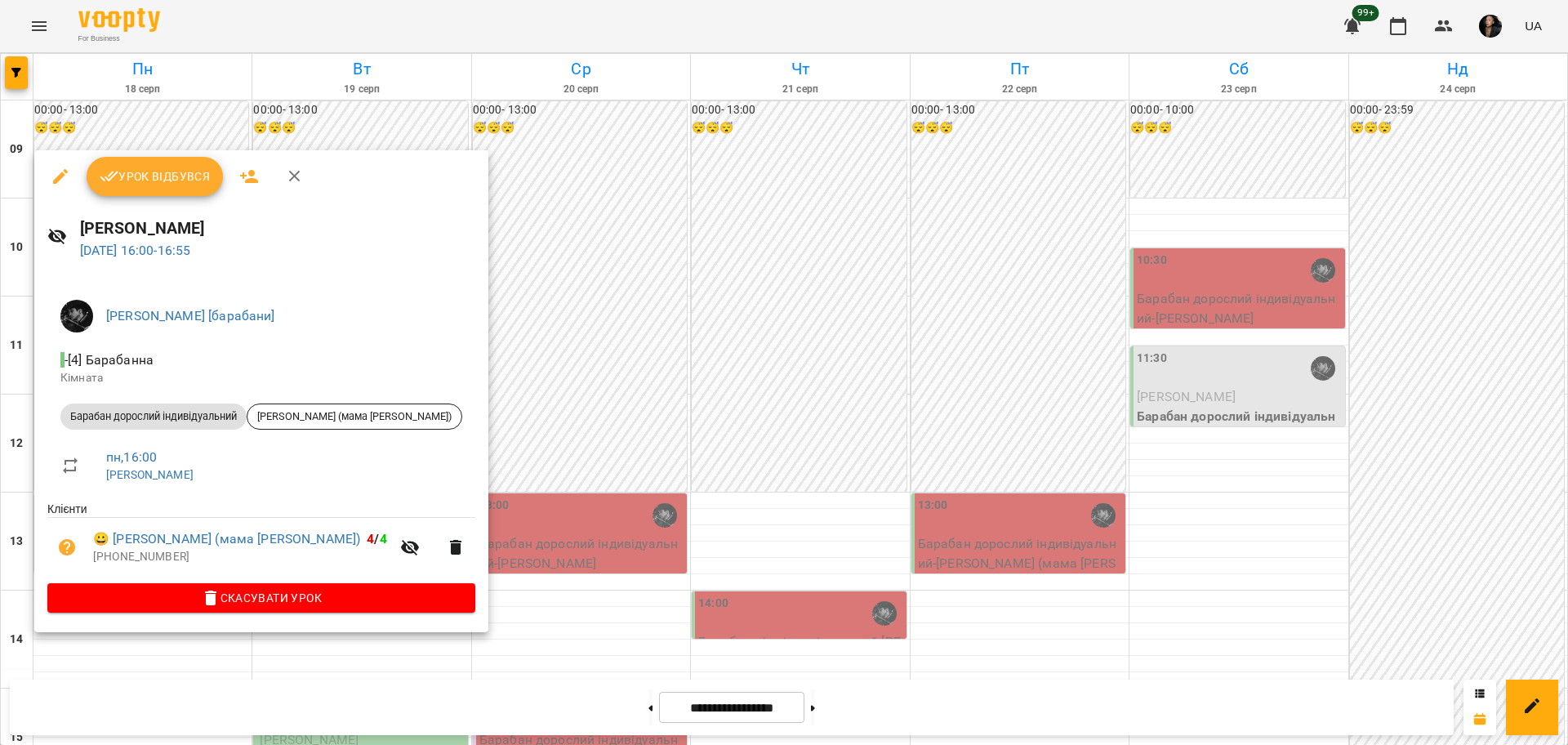
click at [354, 699] on div at bounding box center [784, 372] width 1568 height 745
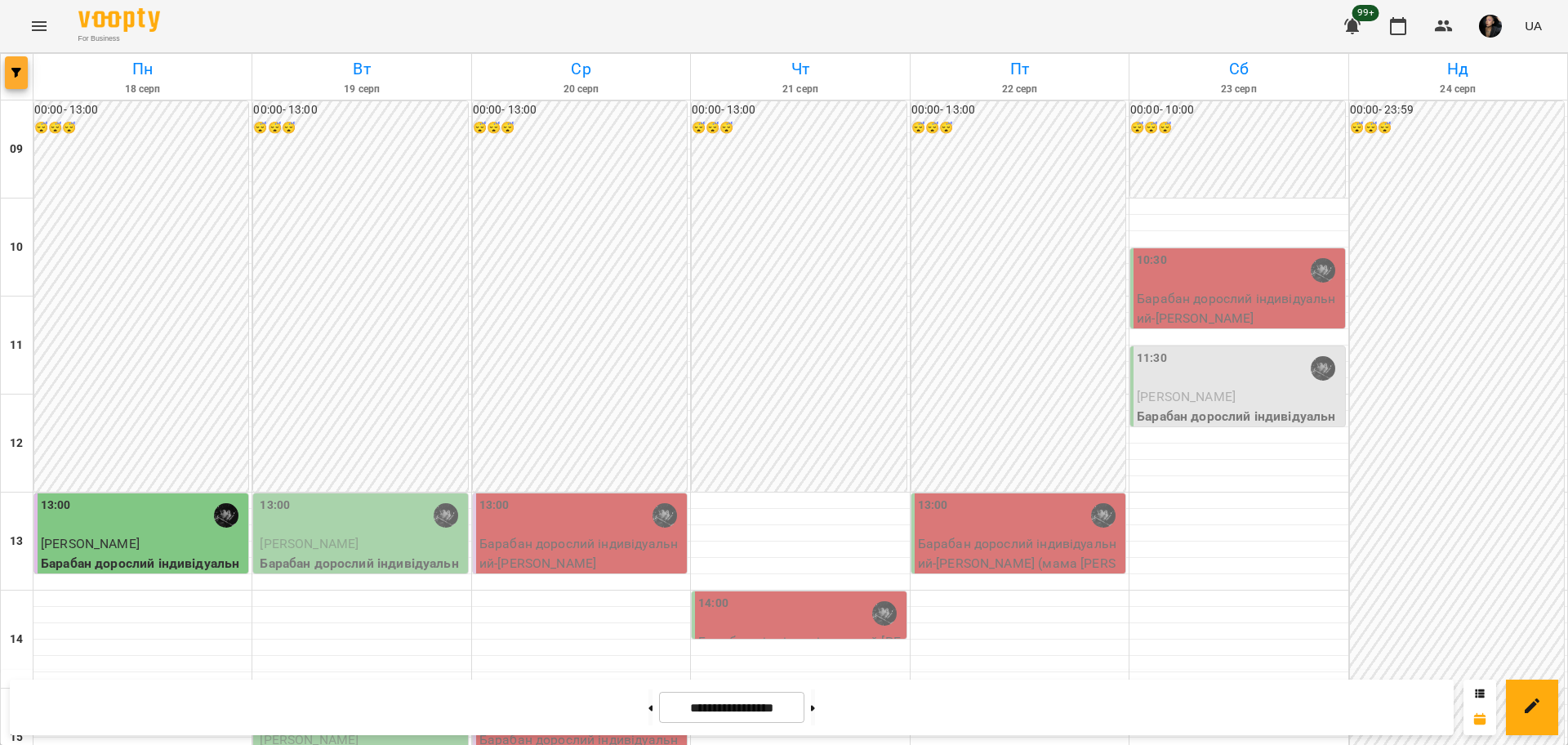
click at [7, 73] on span "button" at bounding box center [16, 73] width 23 height 10
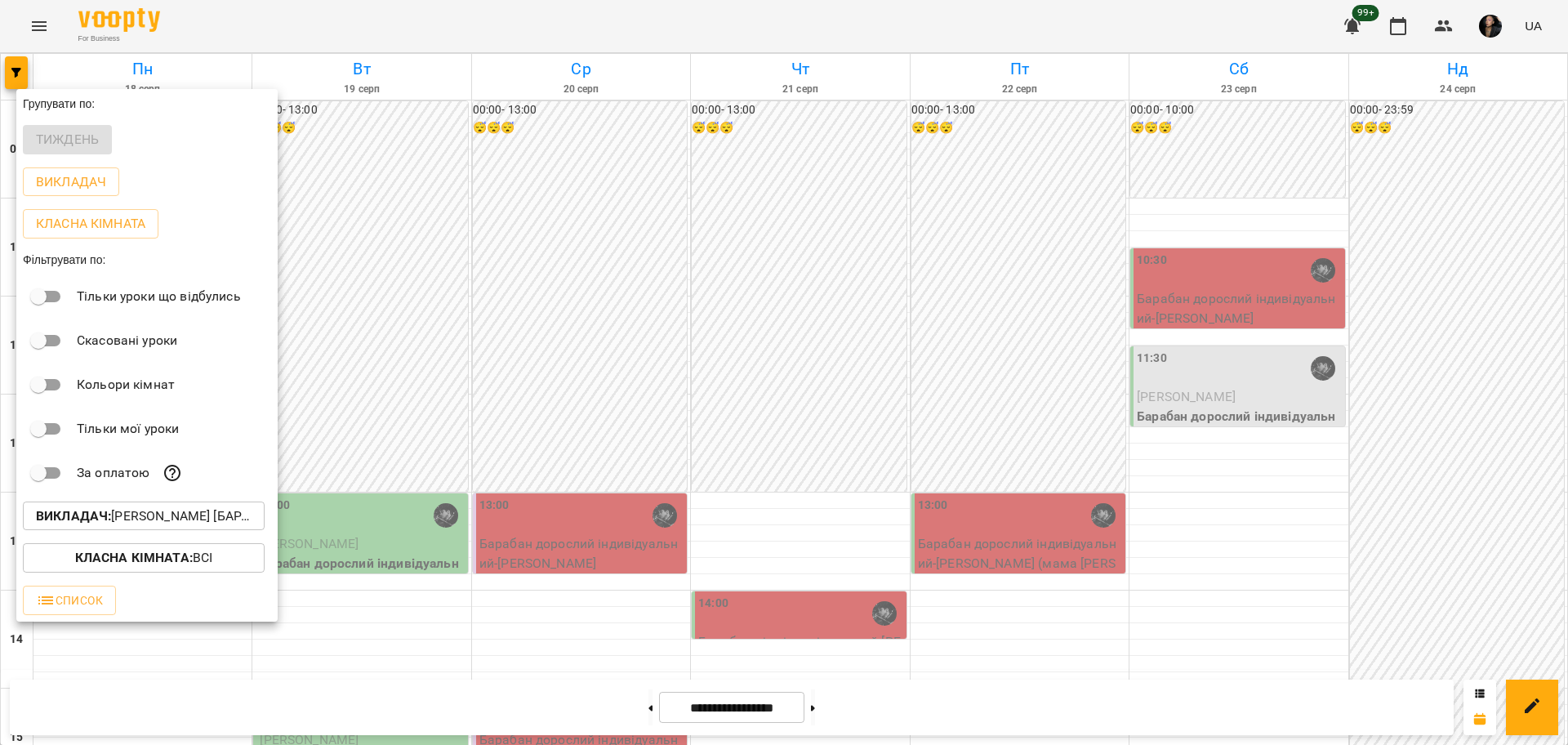
click at [169, 507] on button "Викладач : Козаченко Євгеній [барабани]" at bounding box center [143, 517] width 242 height 30
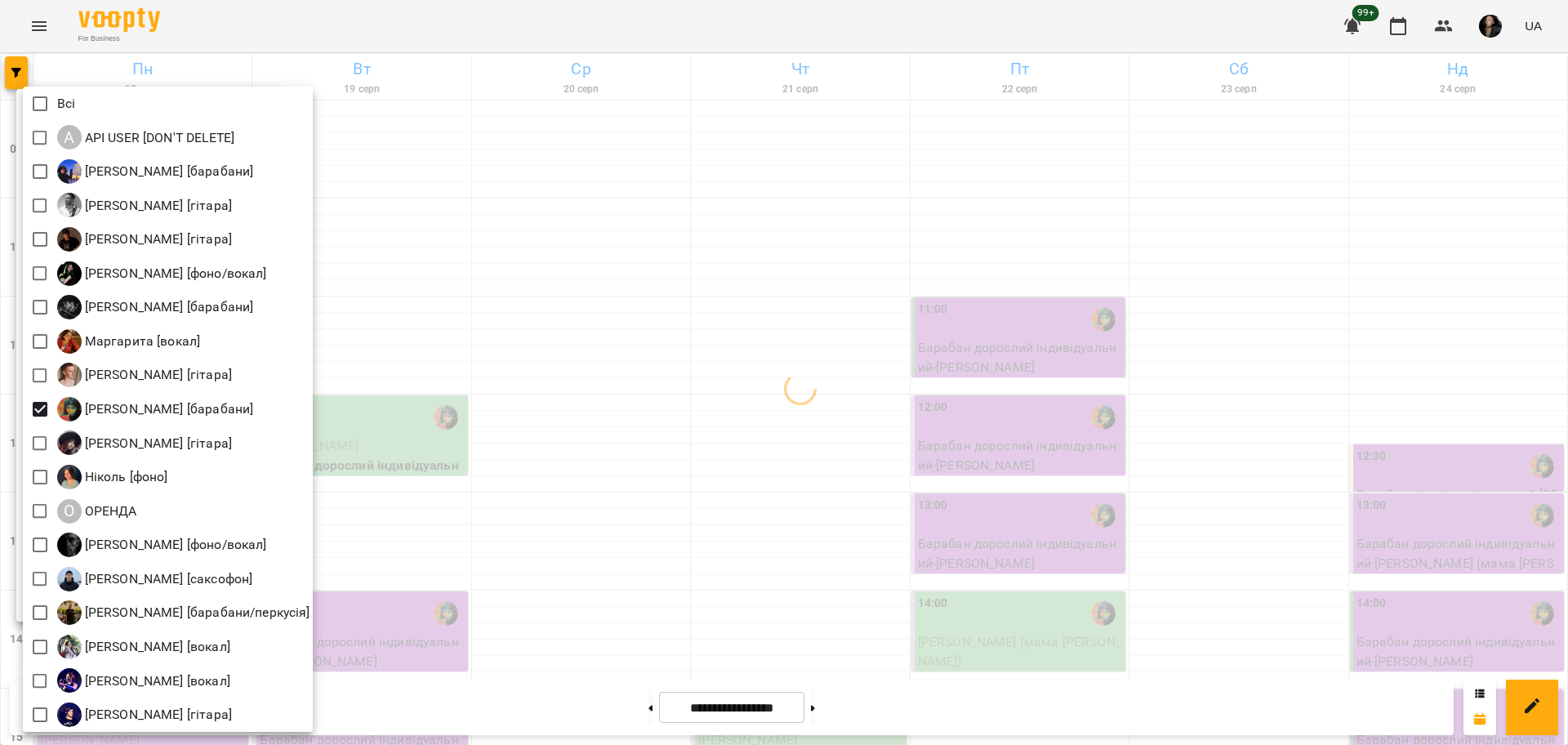
click at [703, 408] on div at bounding box center [784, 372] width 1568 height 745
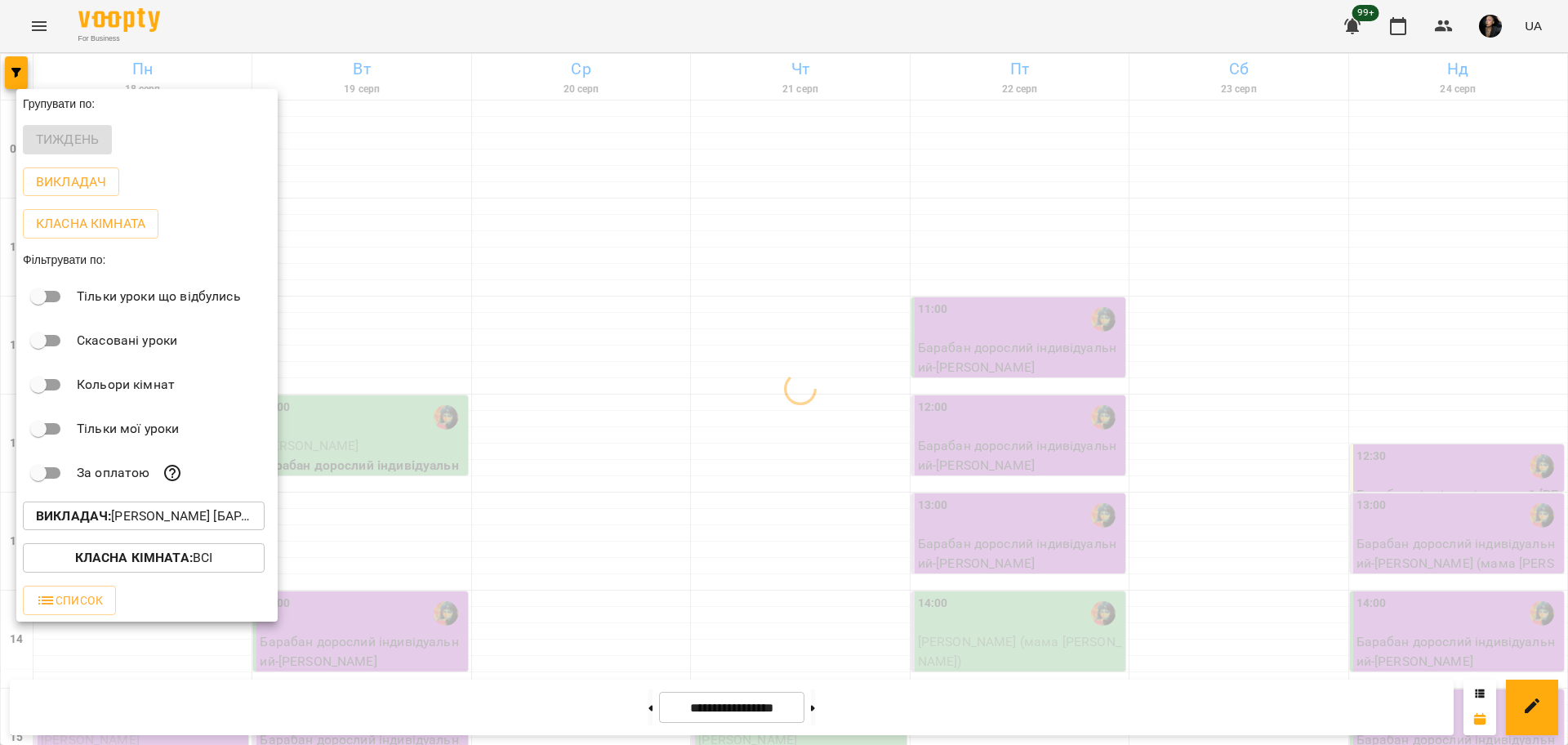
click at [585, 453] on div at bounding box center [784, 372] width 1568 height 745
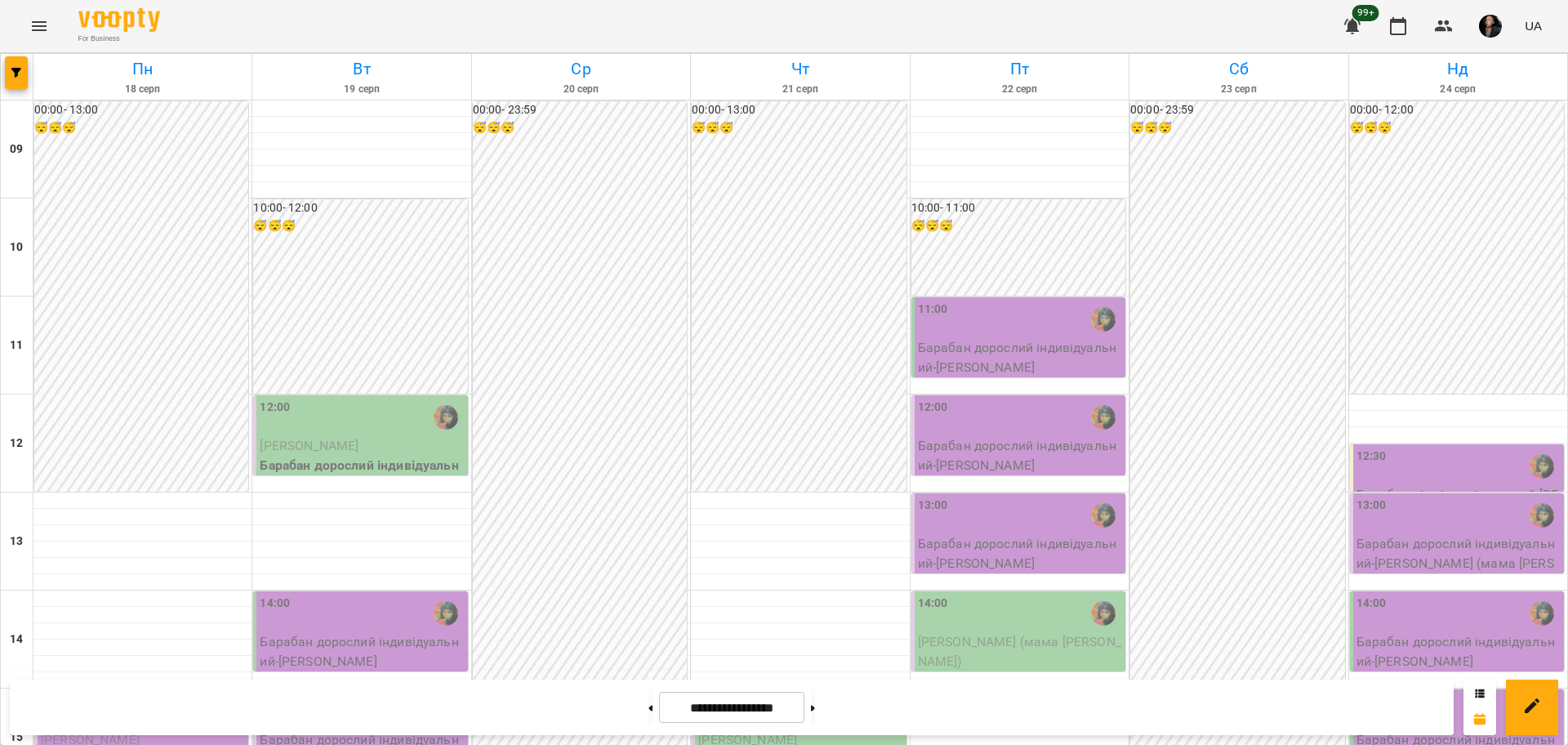
scroll to position [409, 0]
click at [147, 693] on div "15:00" at bounding box center [142, 711] width 204 height 37
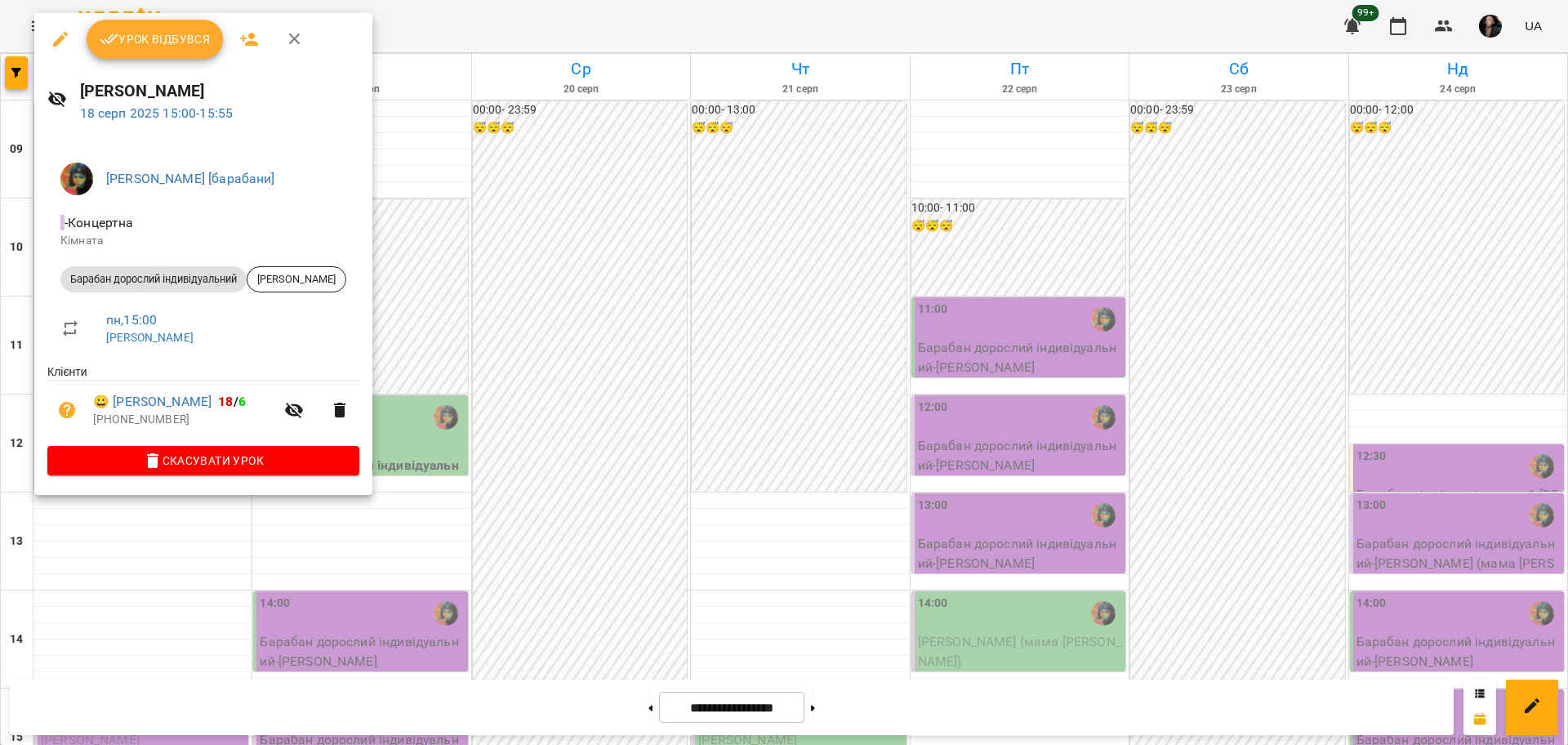
click at [531, 383] on div at bounding box center [784, 372] width 1568 height 745
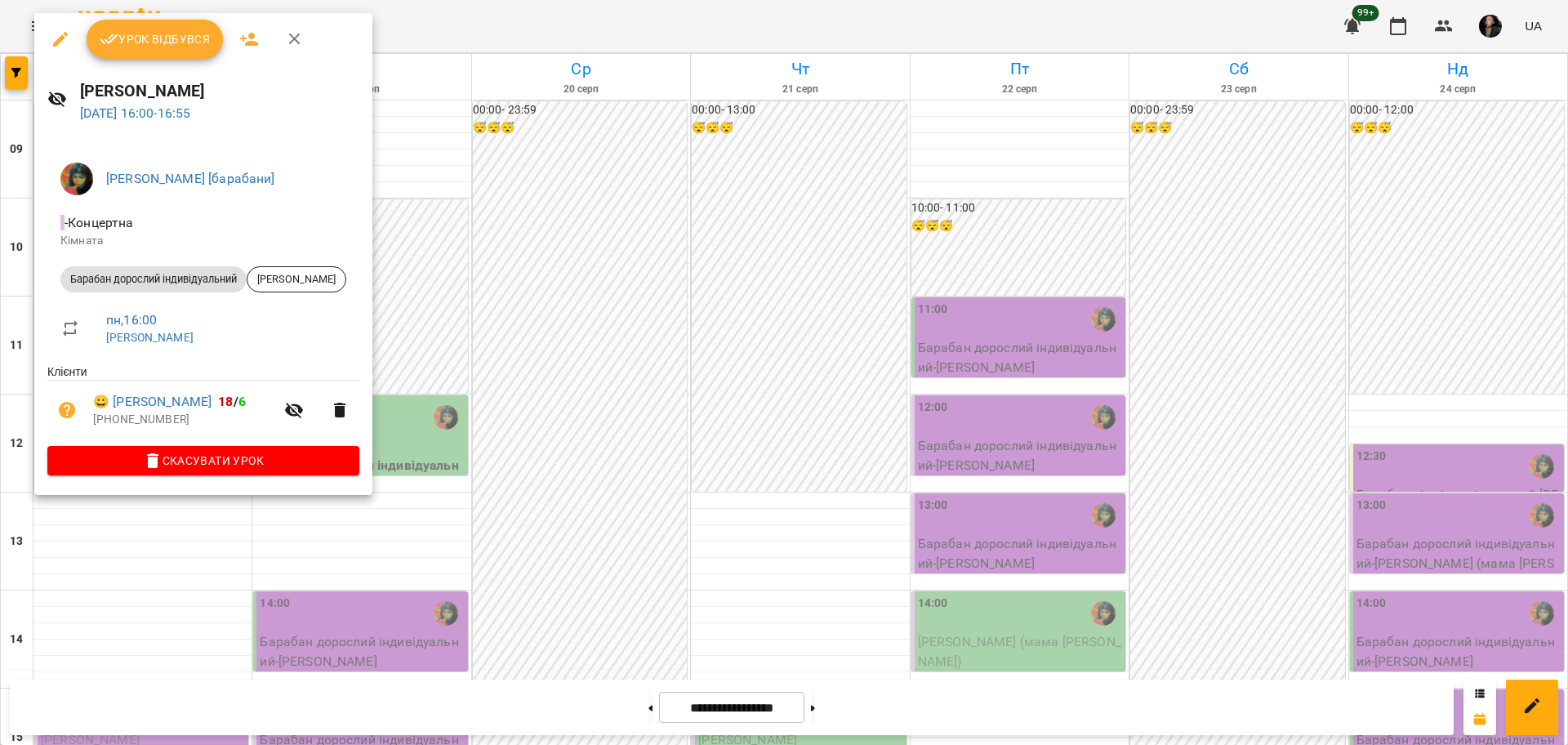
click at [574, 290] on div at bounding box center [784, 372] width 1568 height 745
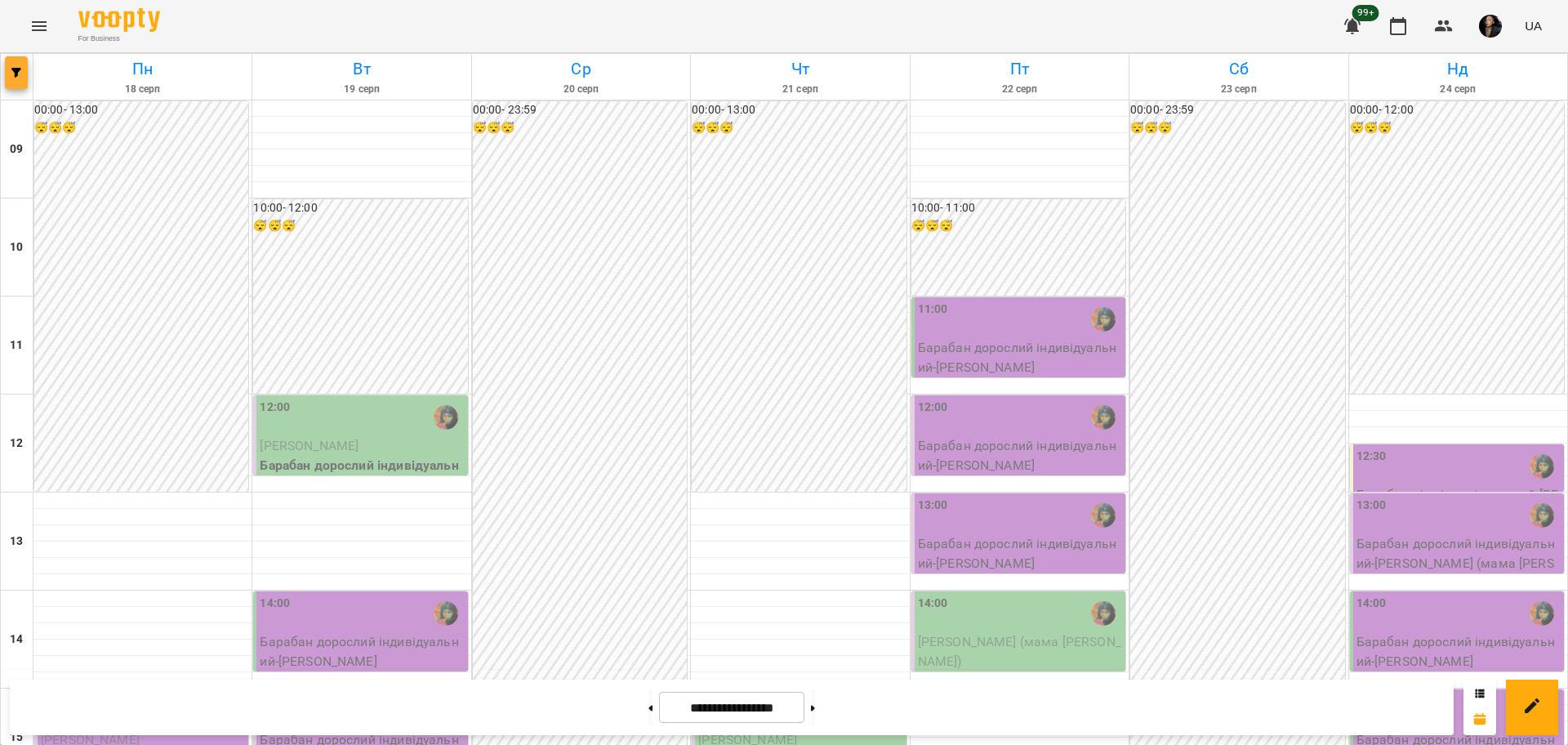
click at [8, 61] on button "button" at bounding box center [16, 72] width 23 height 33
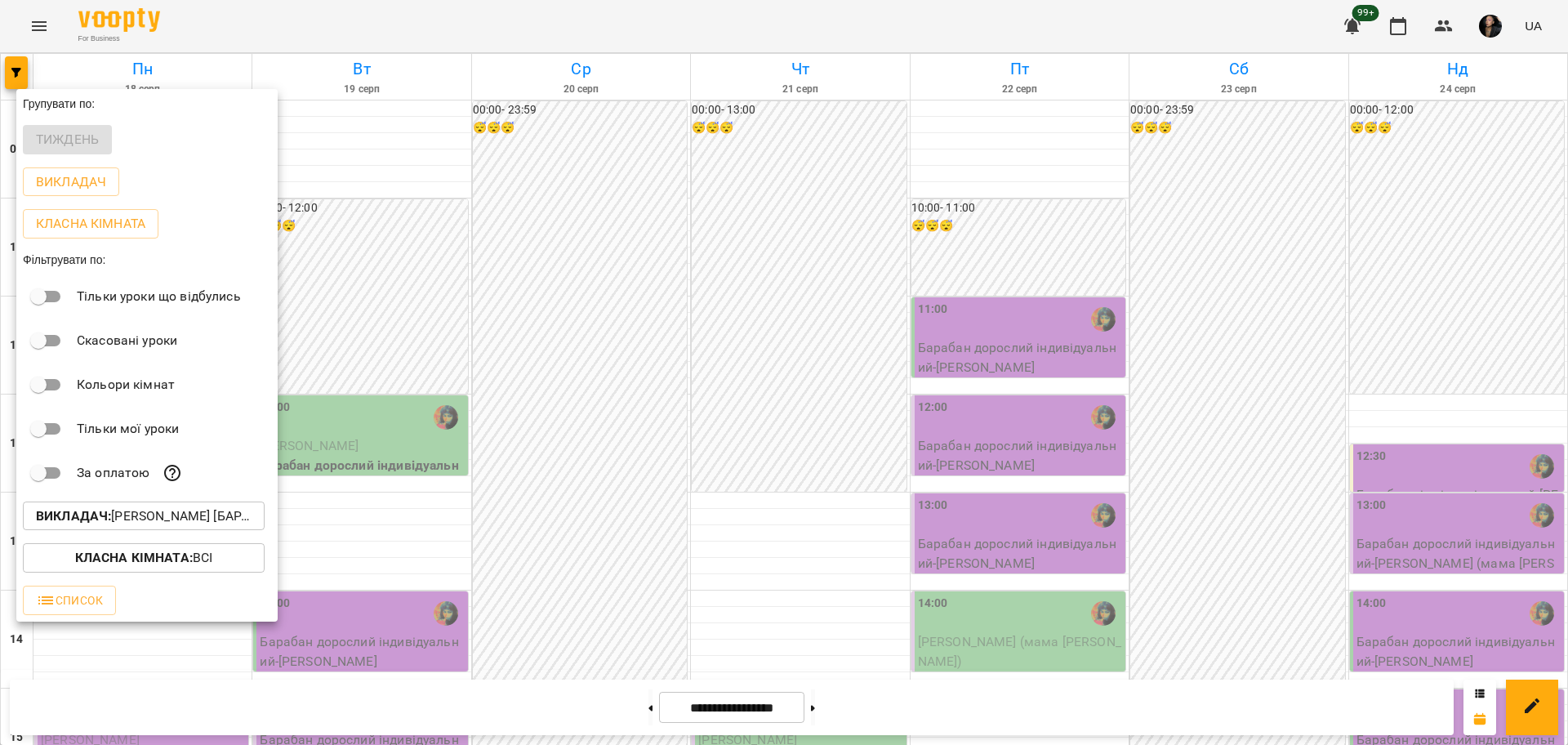
click at [202, 521] on p "Викладач : Настя Поганка [барабани]" at bounding box center [143, 517] width 216 height 20
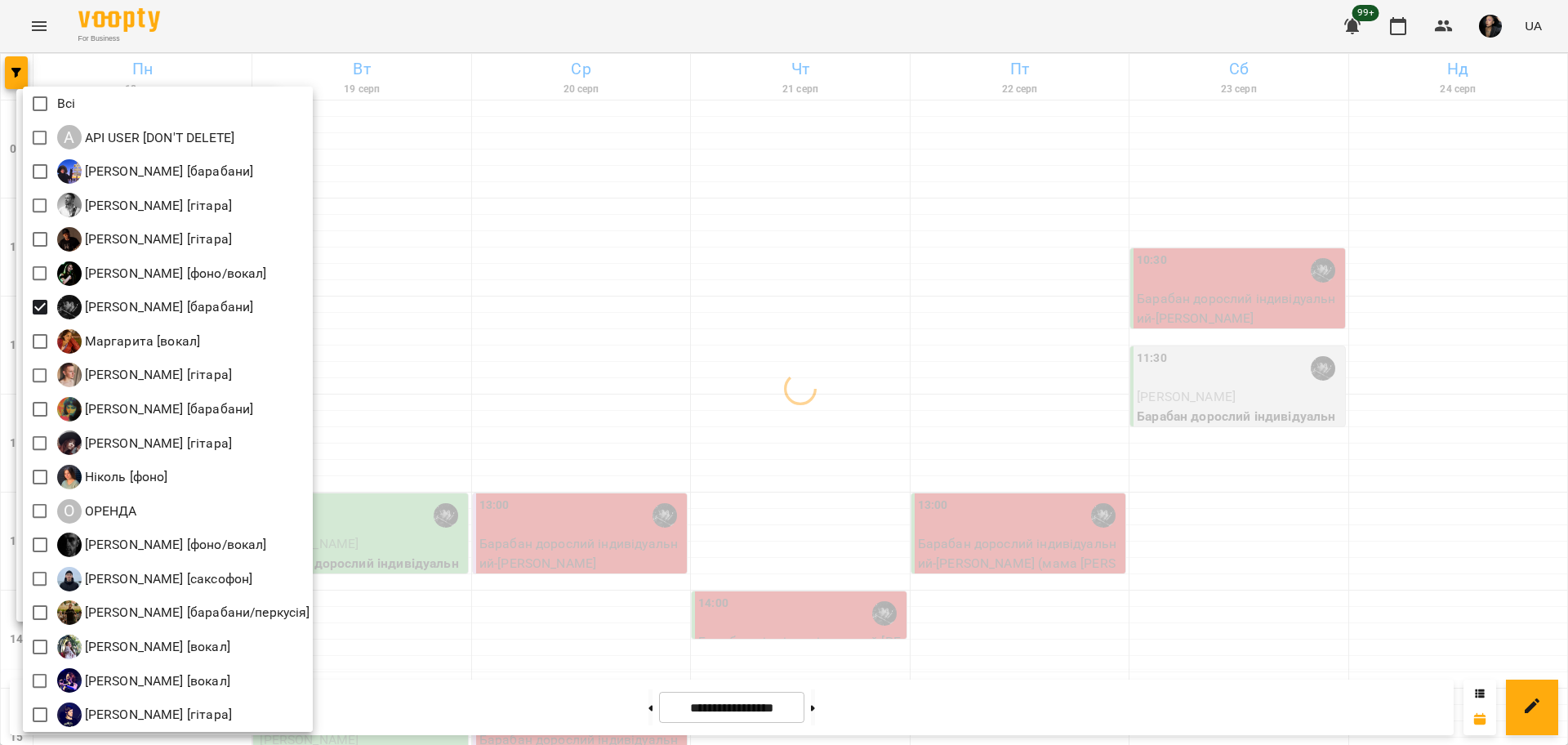
click at [397, 479] on div at bounding box center [784, 372] width 1568 height 745
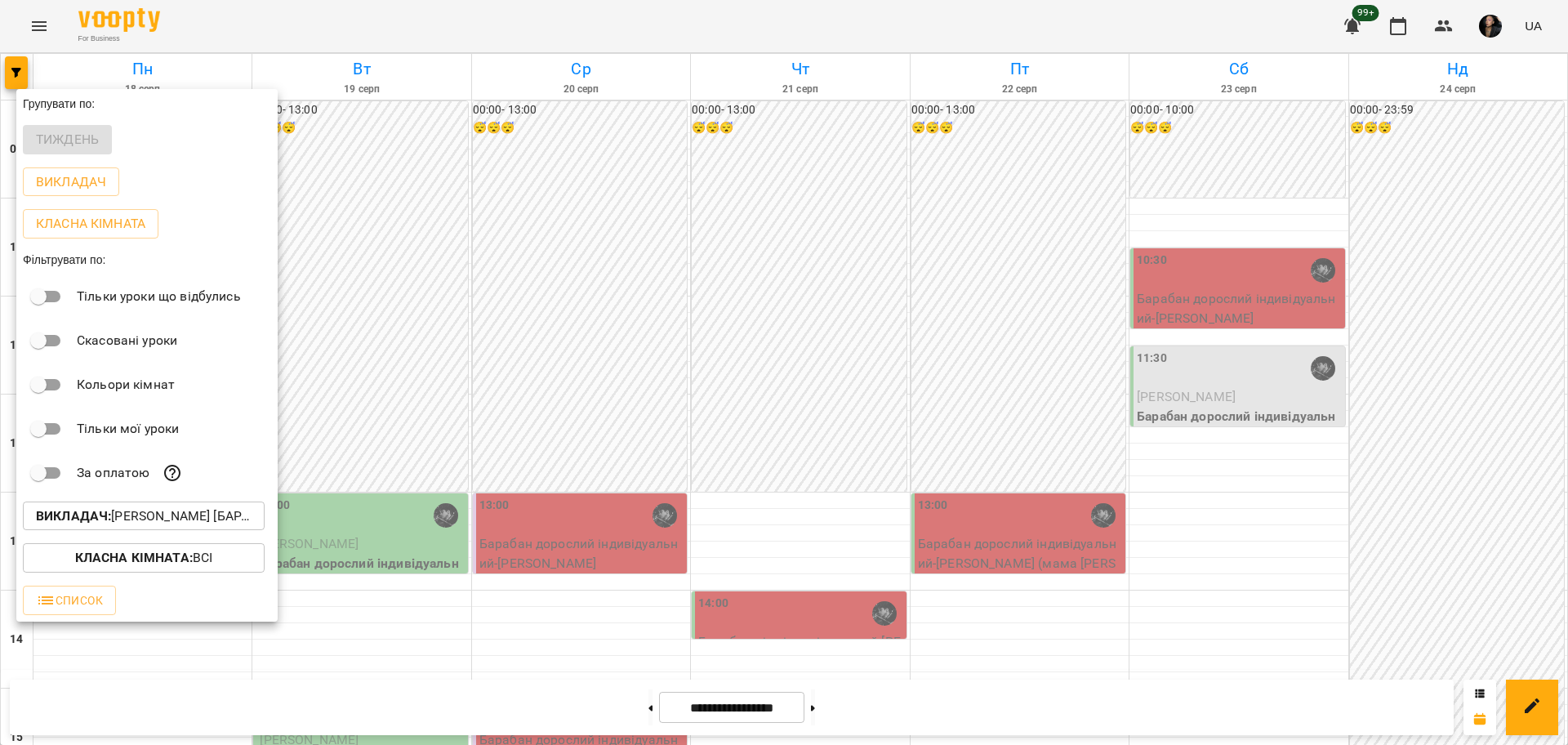
click at [428, 516] on div at bounding box center [784, 372] width 1568 height 745
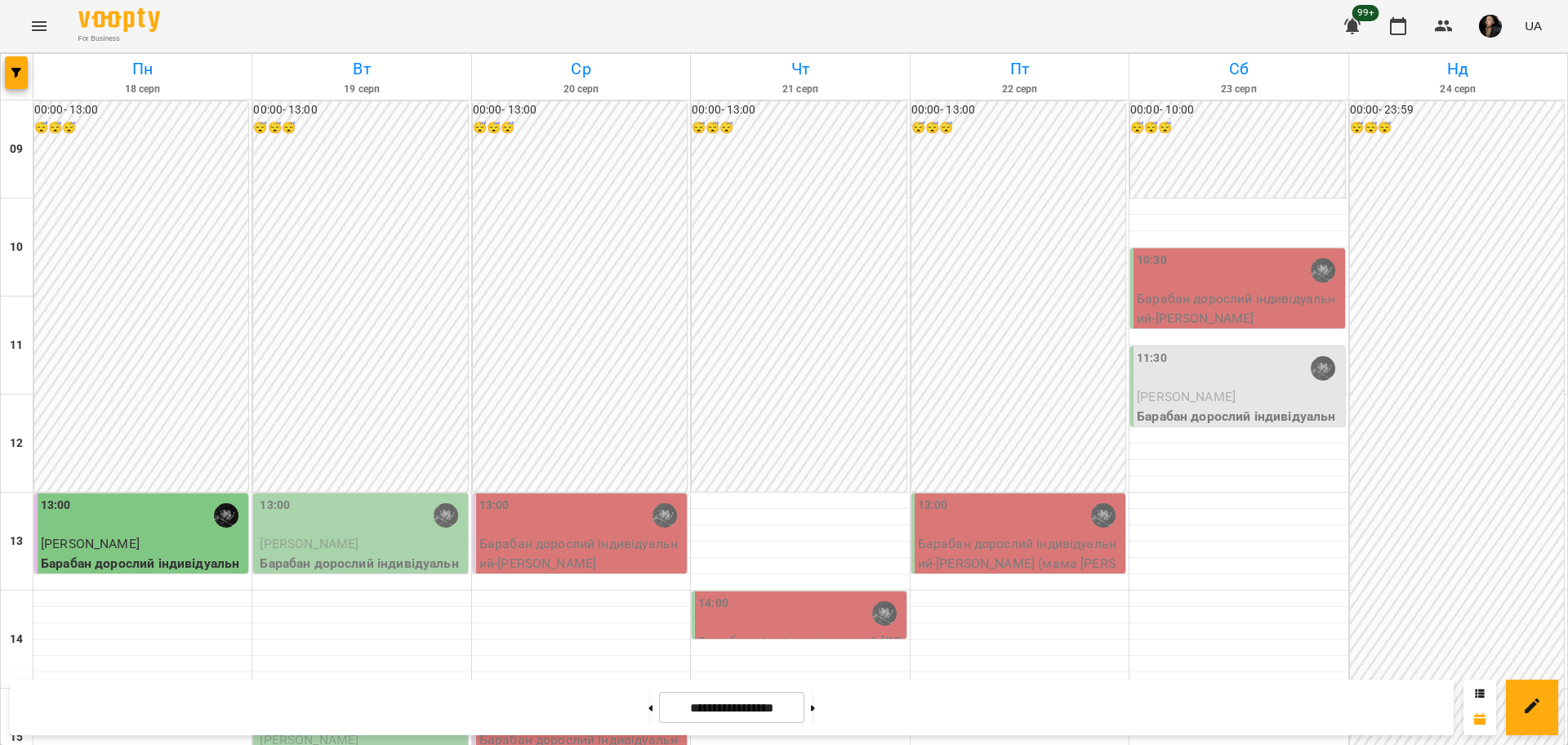
click at [370, 602] on div "Групувати по: Тиждень Викладач Класна кімната Фільтрувати по: Тільки уроки що в…" at bounding box center [784, 372] width 1568 height 745
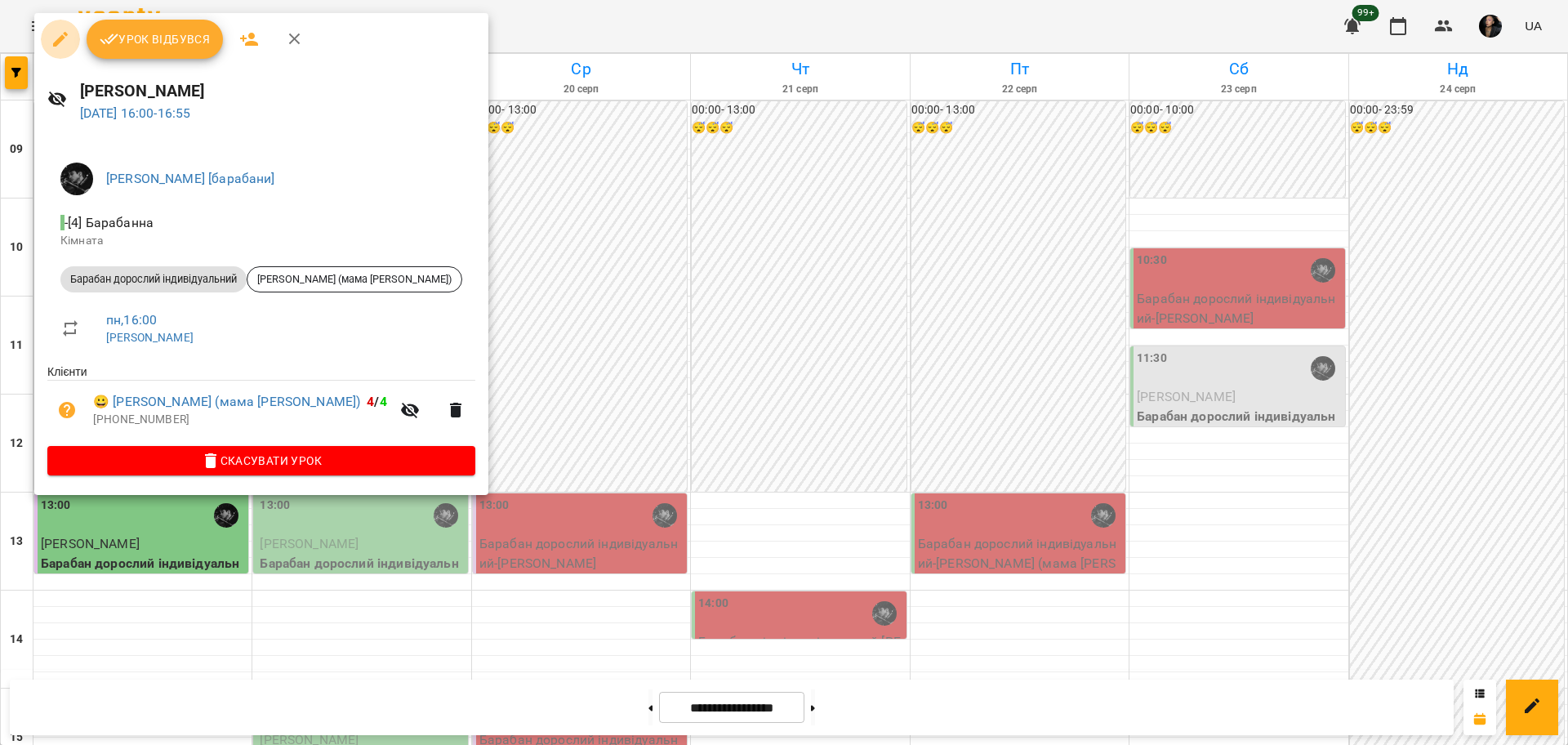
click at [63, 35] on icon "button" at bounding box center [60, 39] width 20 height 20
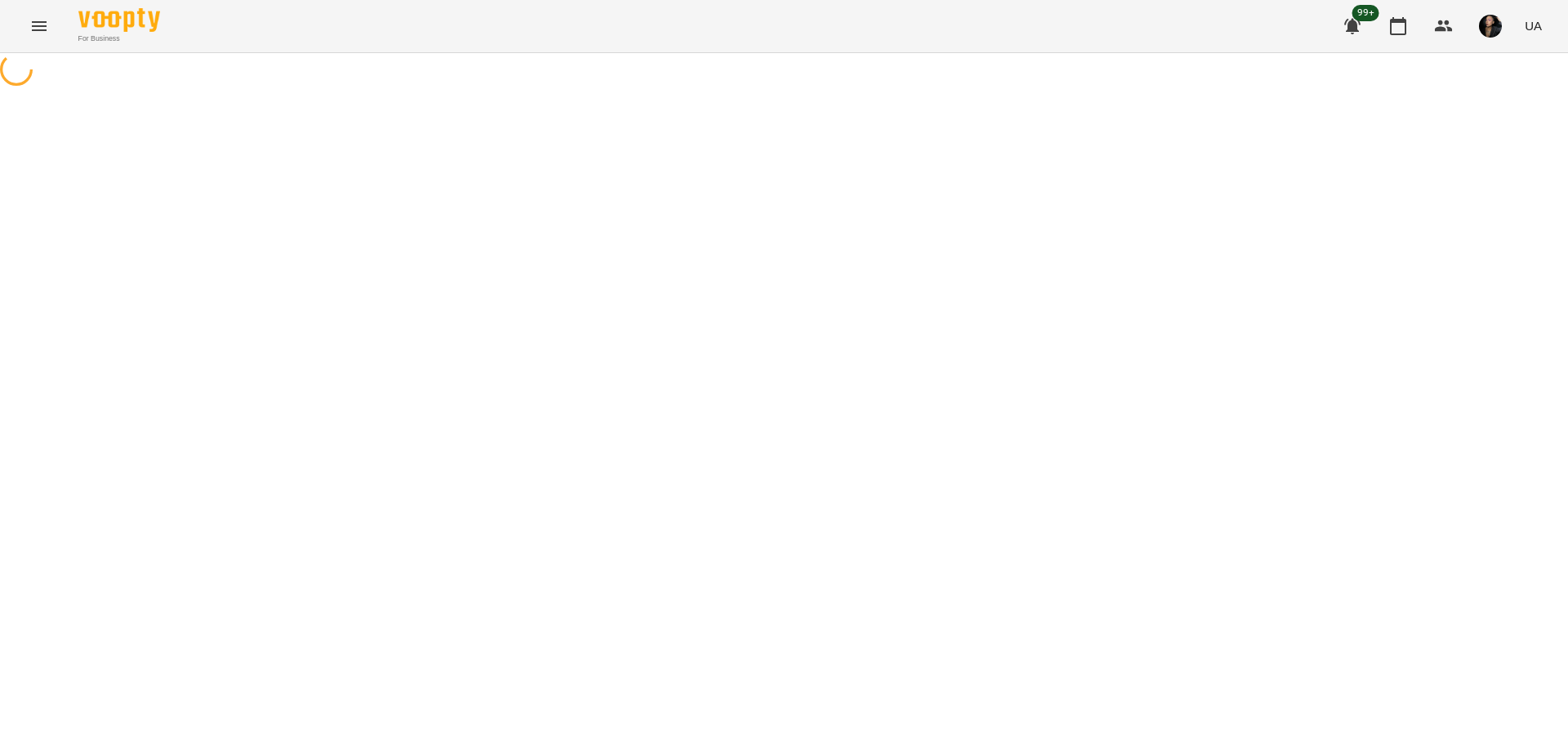
select select "**********"
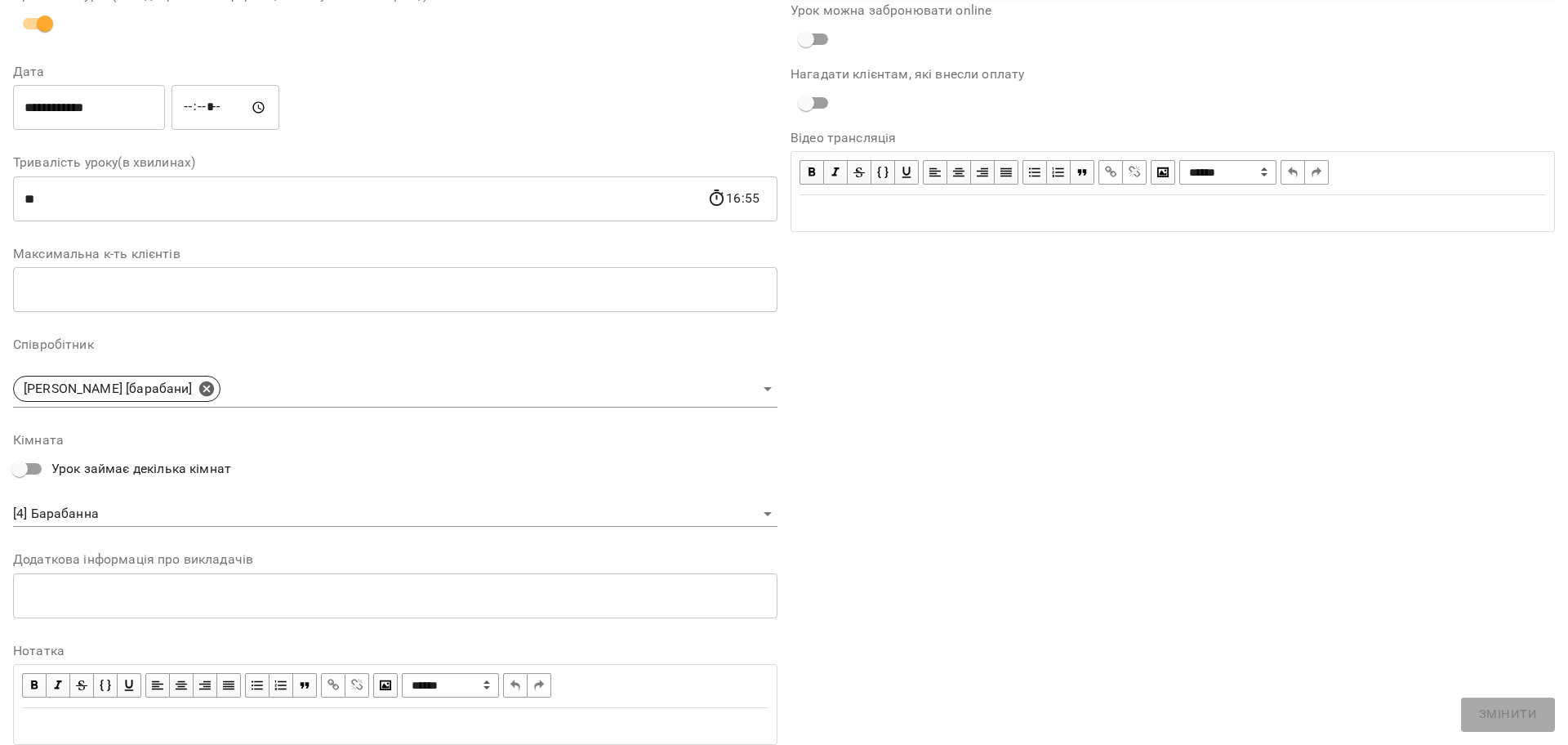
scroll to position [204, 0]
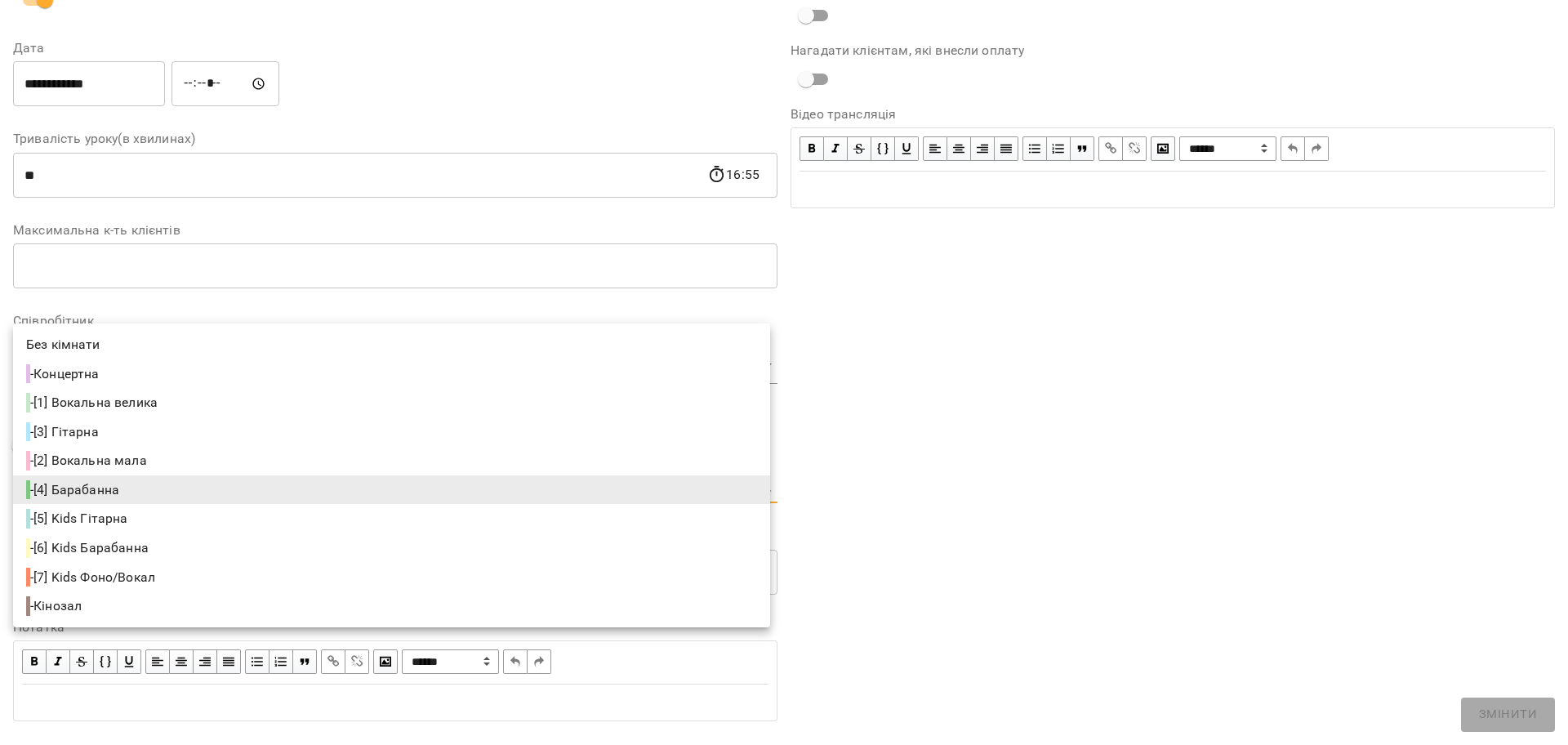
click at [67, 495] on body "For Business 99+ UA Журнал відвідувань / Козаченко Євгеній пн, 18 серп 2025 16:…" at bounding box center [784, 372] width 1568 height 745
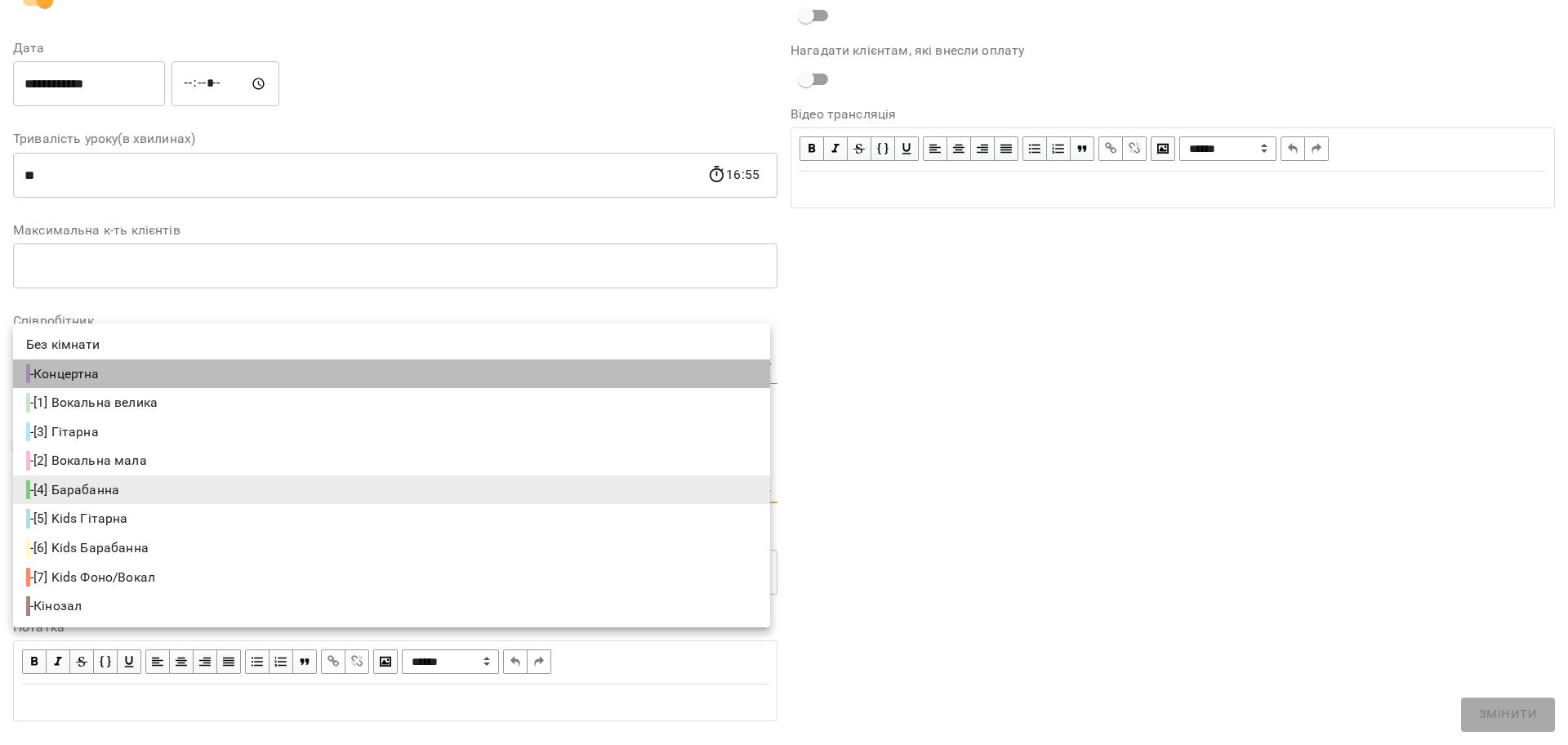
click at [129, 381] on li "- Концертна" at bounding box center [392, 374] width 757 height 30
type input "**********"
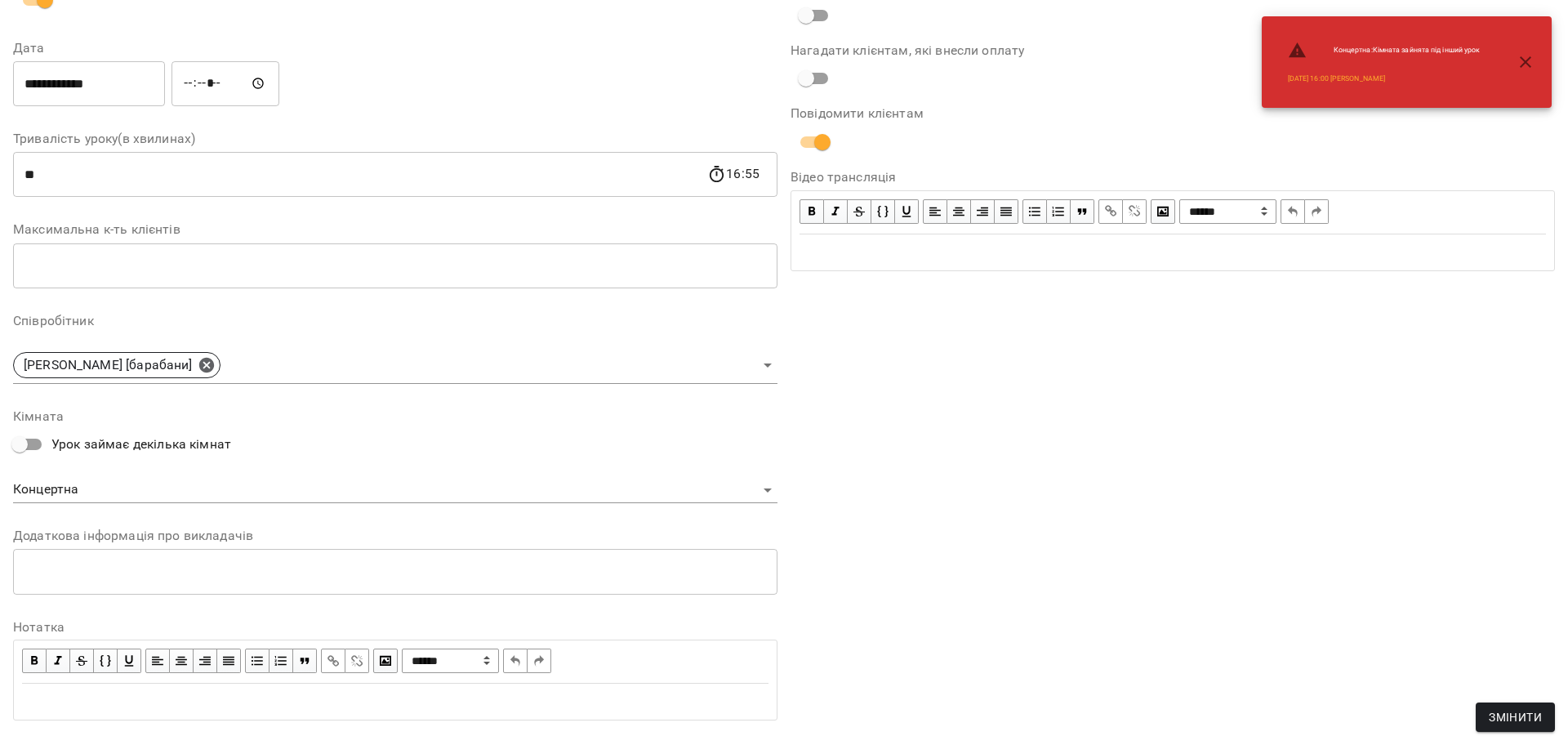
click at [1336, 632] on div "**********" at bounding box center [1173, 298] width 778 height 887
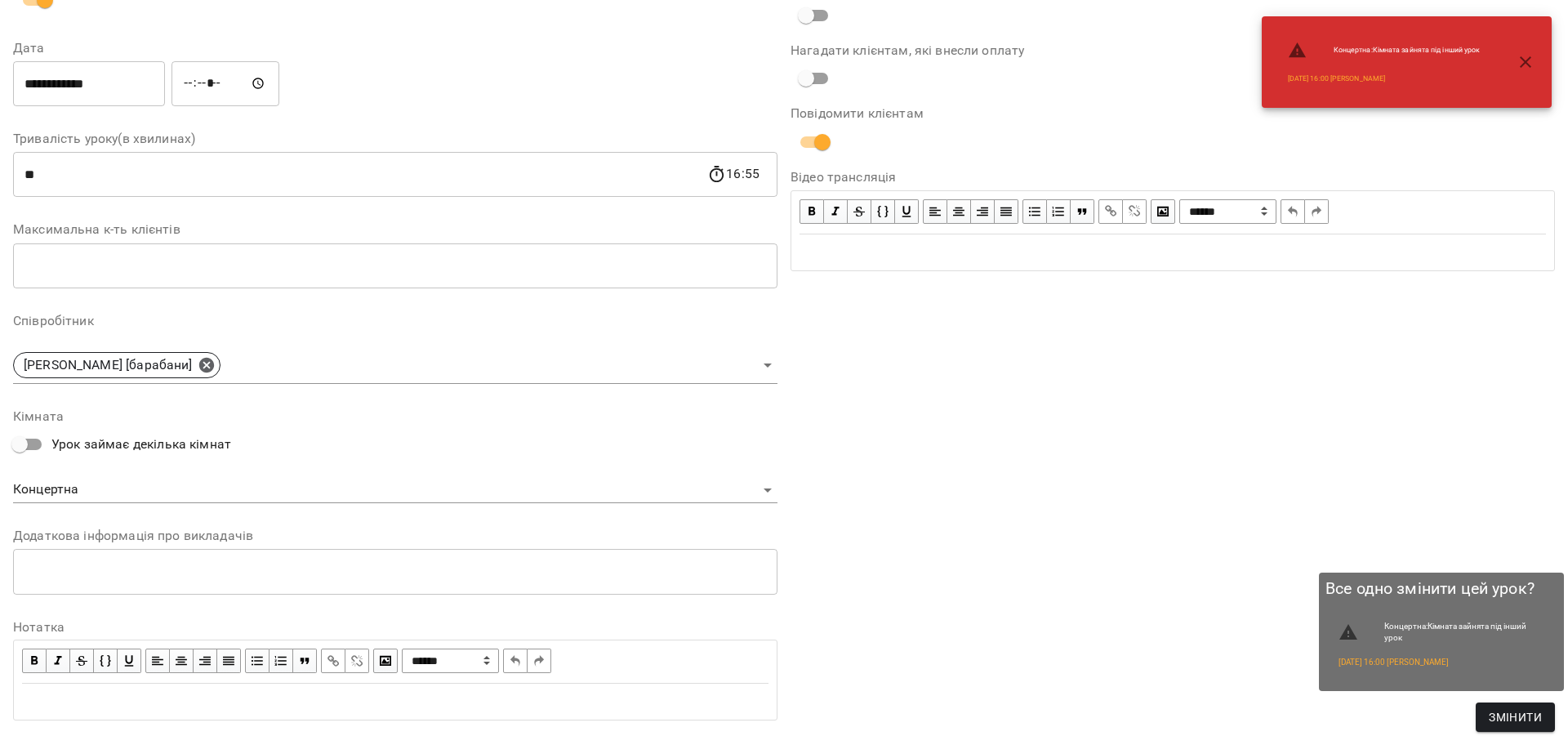
click at [1508, 730] on button "Змінити" at bounding box center [1516, 717] width 79 height 30
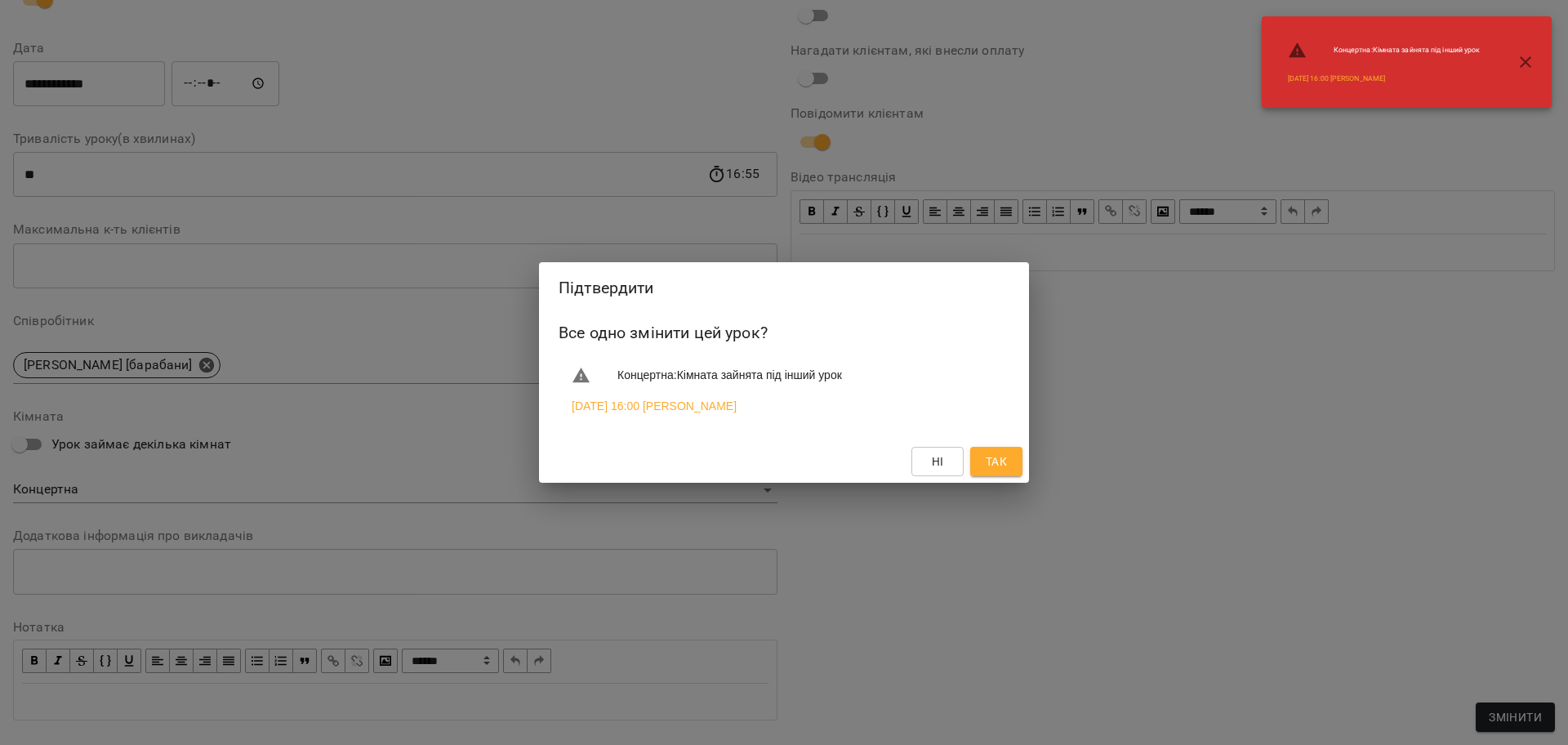
click at [1130, 406] on div "Підтвердити Все одно змінити цей урок? Концертна : Кімната зайнята під інший ур…" at bounding box center [784, 372] width 1568 height 745
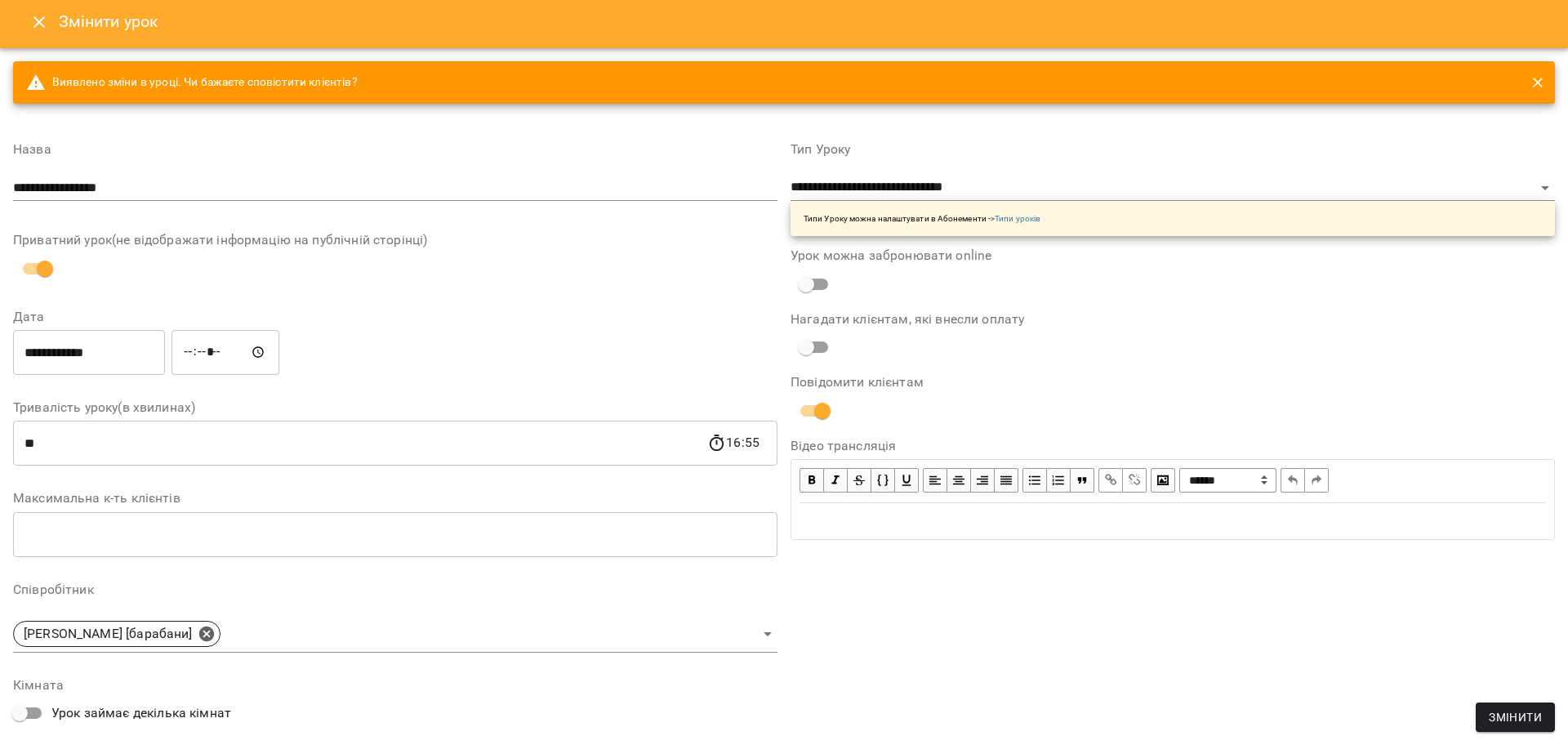
scroll to position [0, 0]
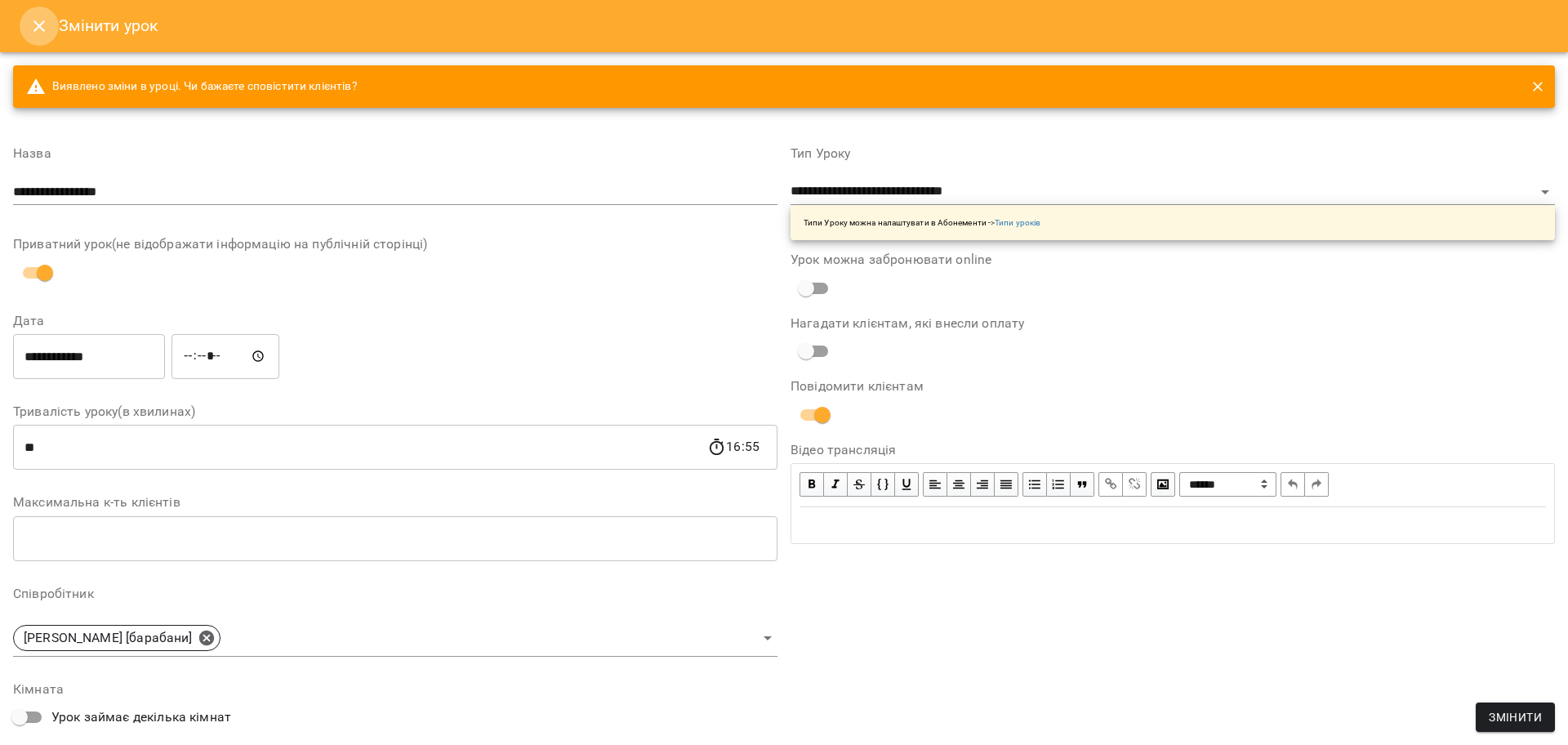
click at [39, 21] on icon "Close" at bounding box center [39, 27] width 20 height 20
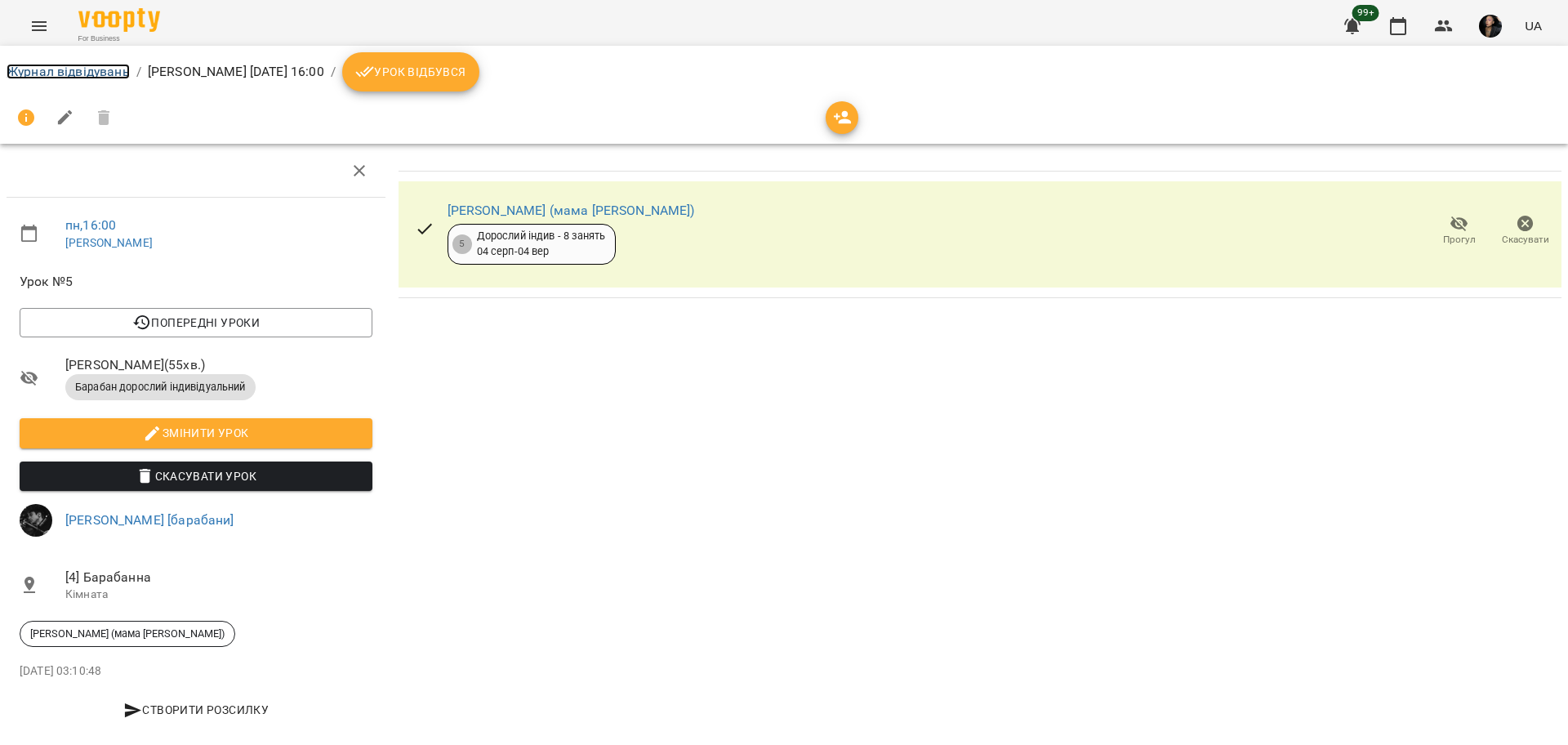
click at [53, 75] on link "Журнал відвідувань" at bounding box center [68, 72] width 123 height 16
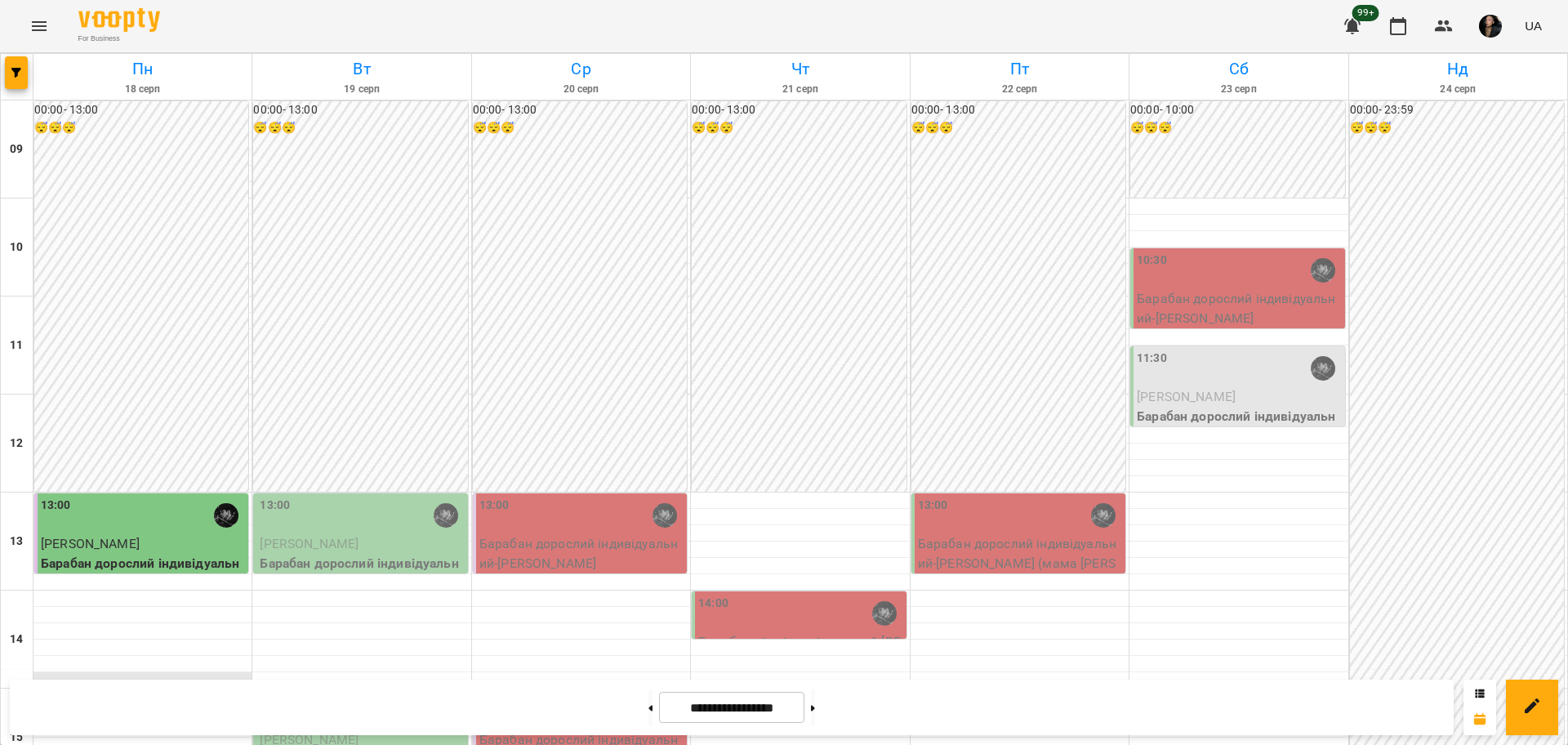
scroll to position [511, 0]
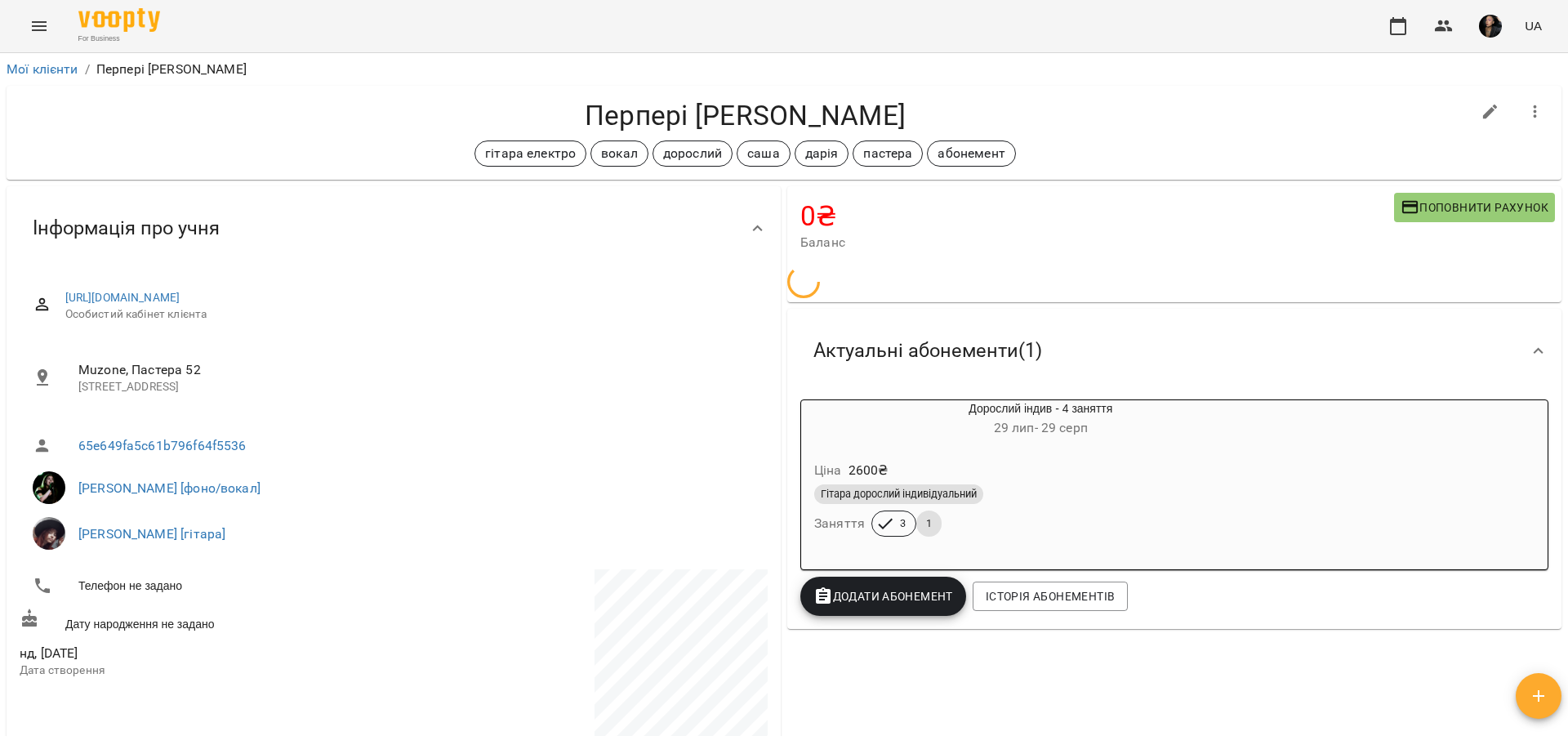
click at [1099, 388] on div "Актуальні абонементи ( 1 )" at bounding box center [1175, 350] width 774 height 84
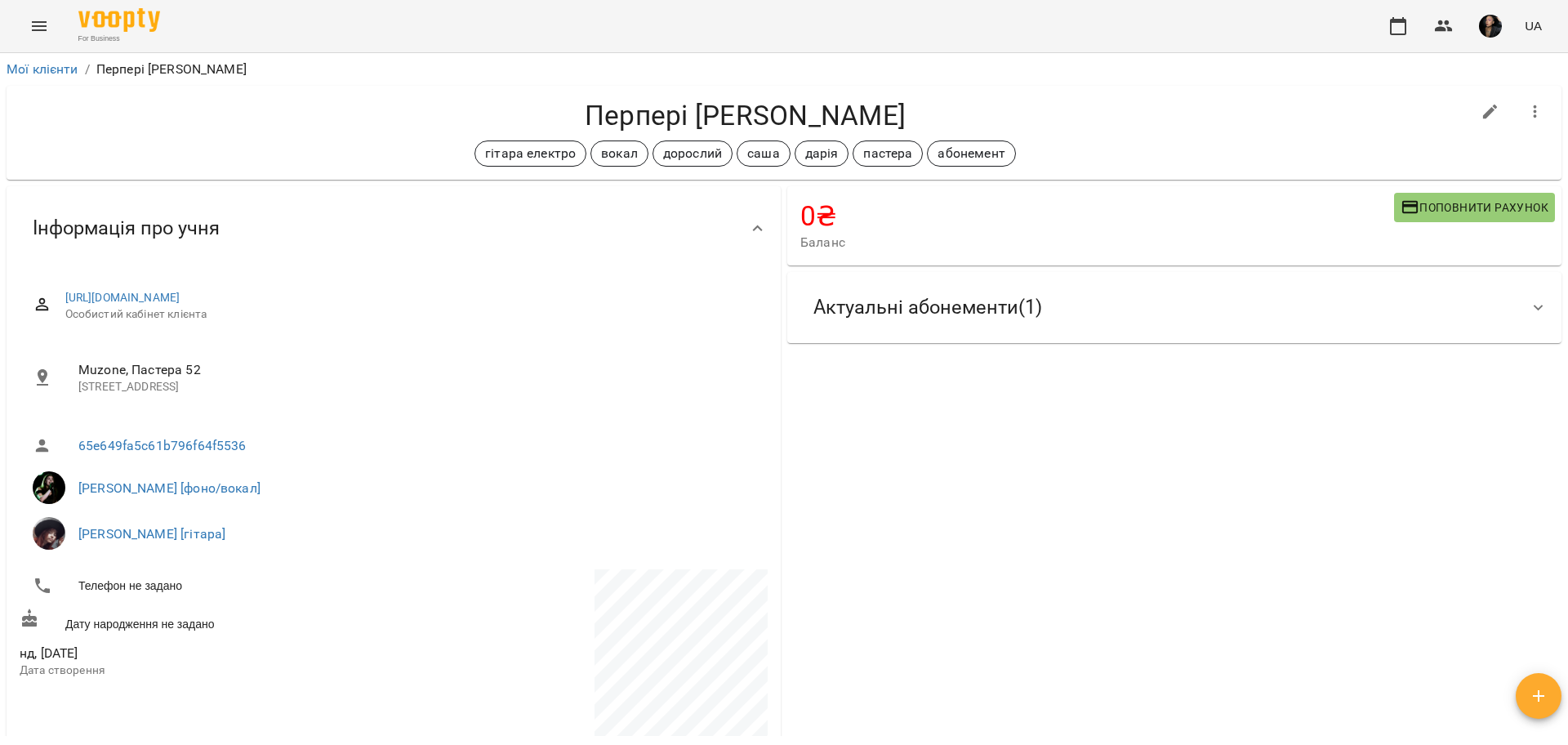
click at [1108, 334] on div "Актуальні абонементи ( 1 )" at bounding box center [1175, 308] width 774 height 71
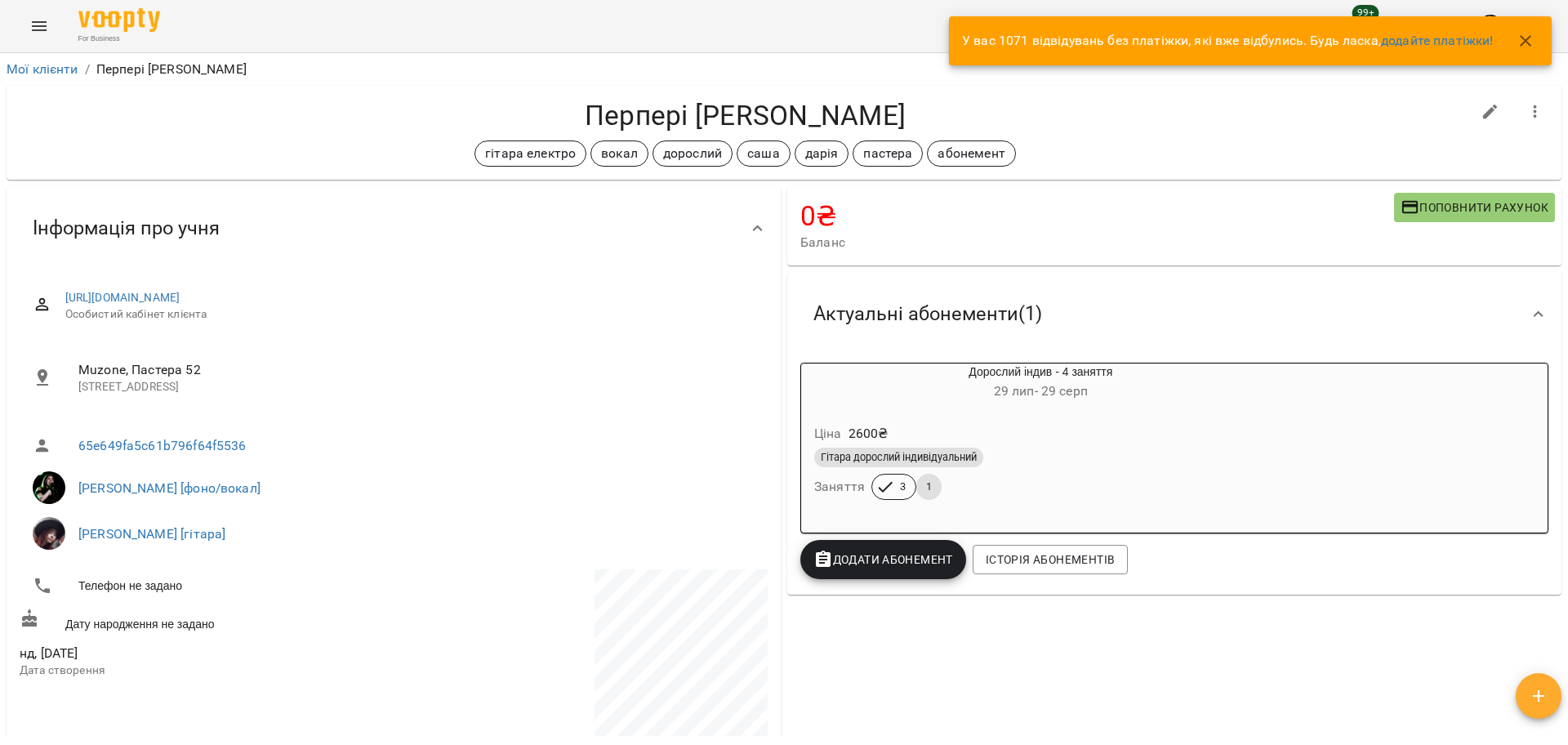
click at [1039, 459] on div "Гітара дорослий індивідуальний" at bounding box center [1041, 458] width 454 height 20
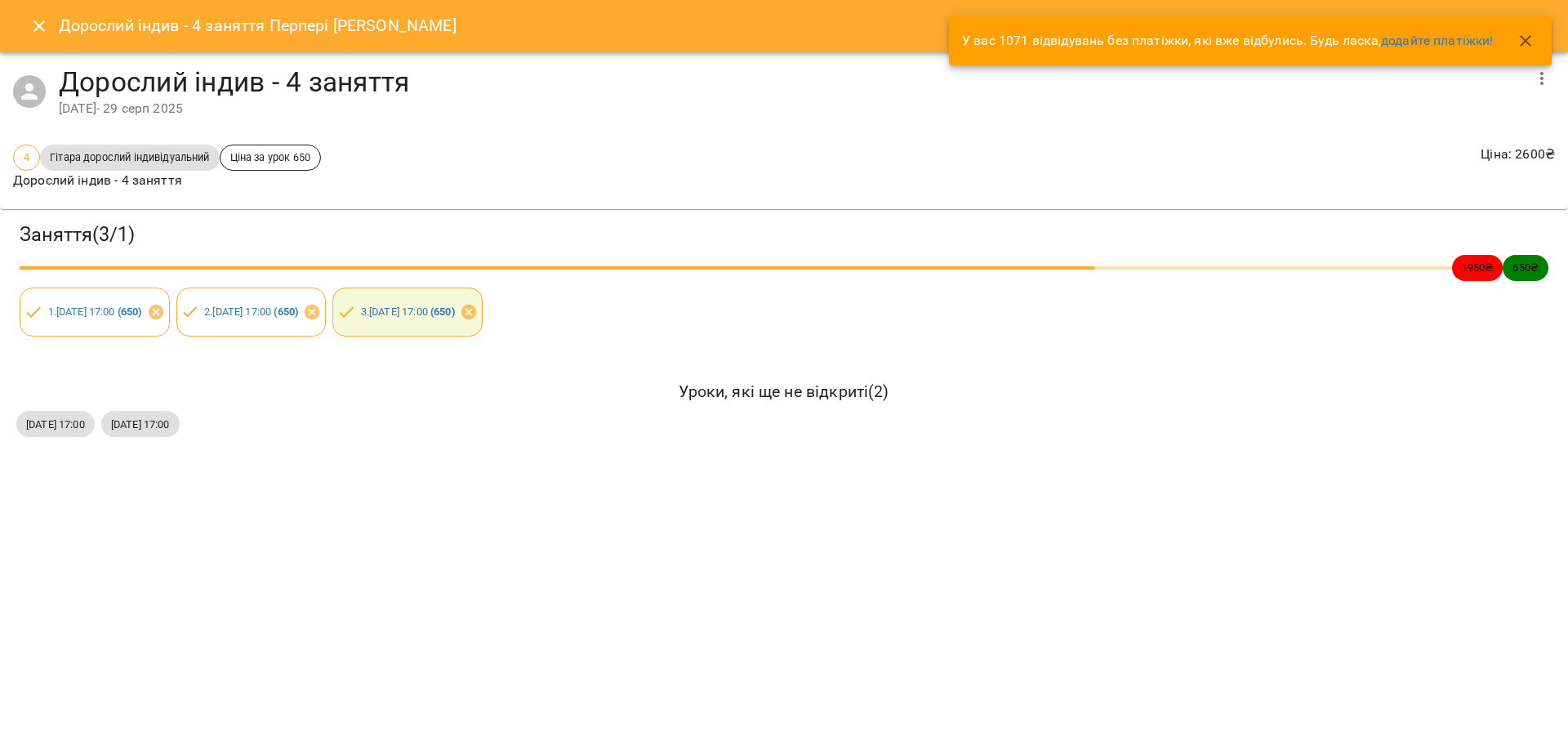
drag, startPoint x: 0, startPoint y: 426, endPoint x: 135, endPoint y: 428, distance: 135.0
click at [135, 428] on div "Заняття ( 3 / 1 ) 1950 ₴ 650 ₴ 1 . [DATE] 17:00 ( 650 ) 2 . [DATE] 17:00 ( 650 …" at bounding box center [784, 331] width 1582 height 258
click at [220, 519] on div "Дорослий індив - 4 заняття Перпері [PERSON_NAME] індив - 4 заняття [DATE] - [DA…" at bounding box center [784, 372] width 1568 height 745
